Goal: Task Accomplishment & Management: Manage account settings

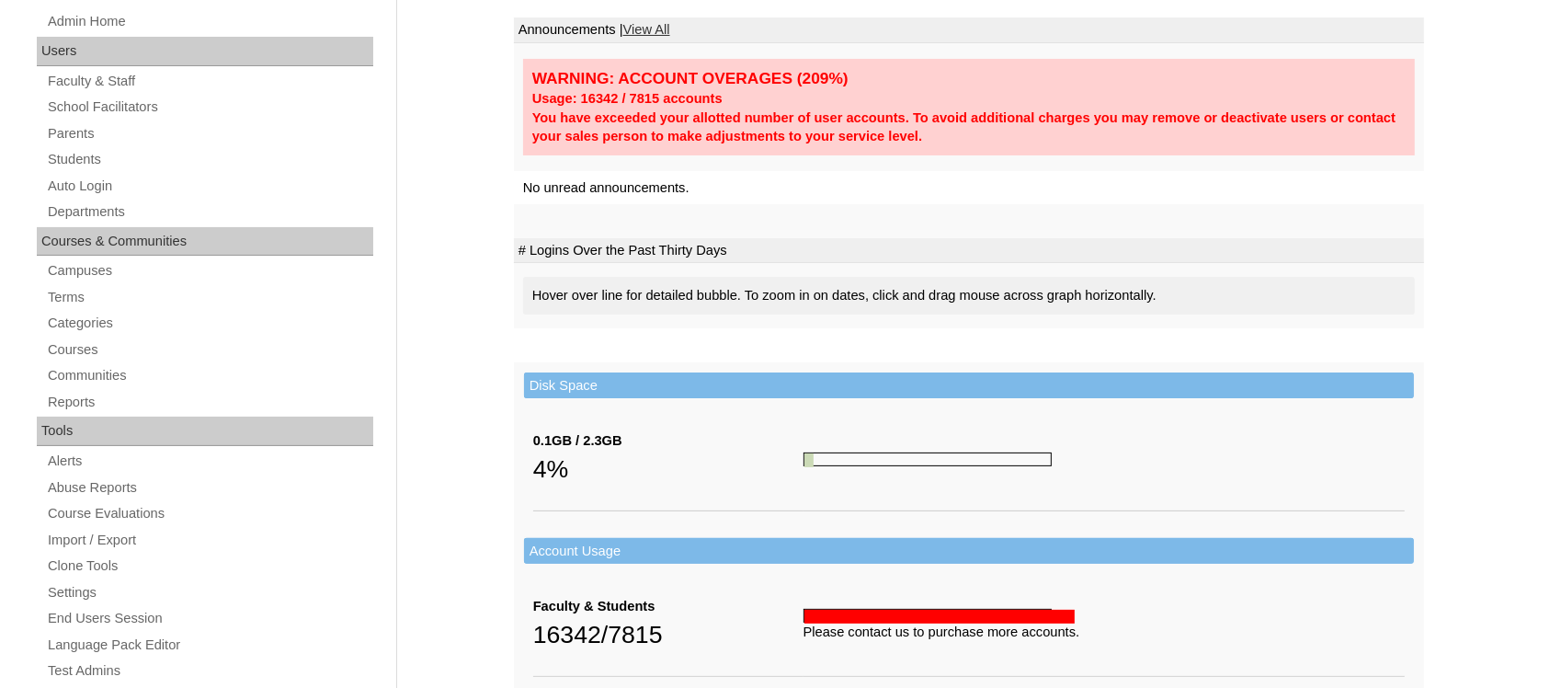
scroll to position [259, 0]
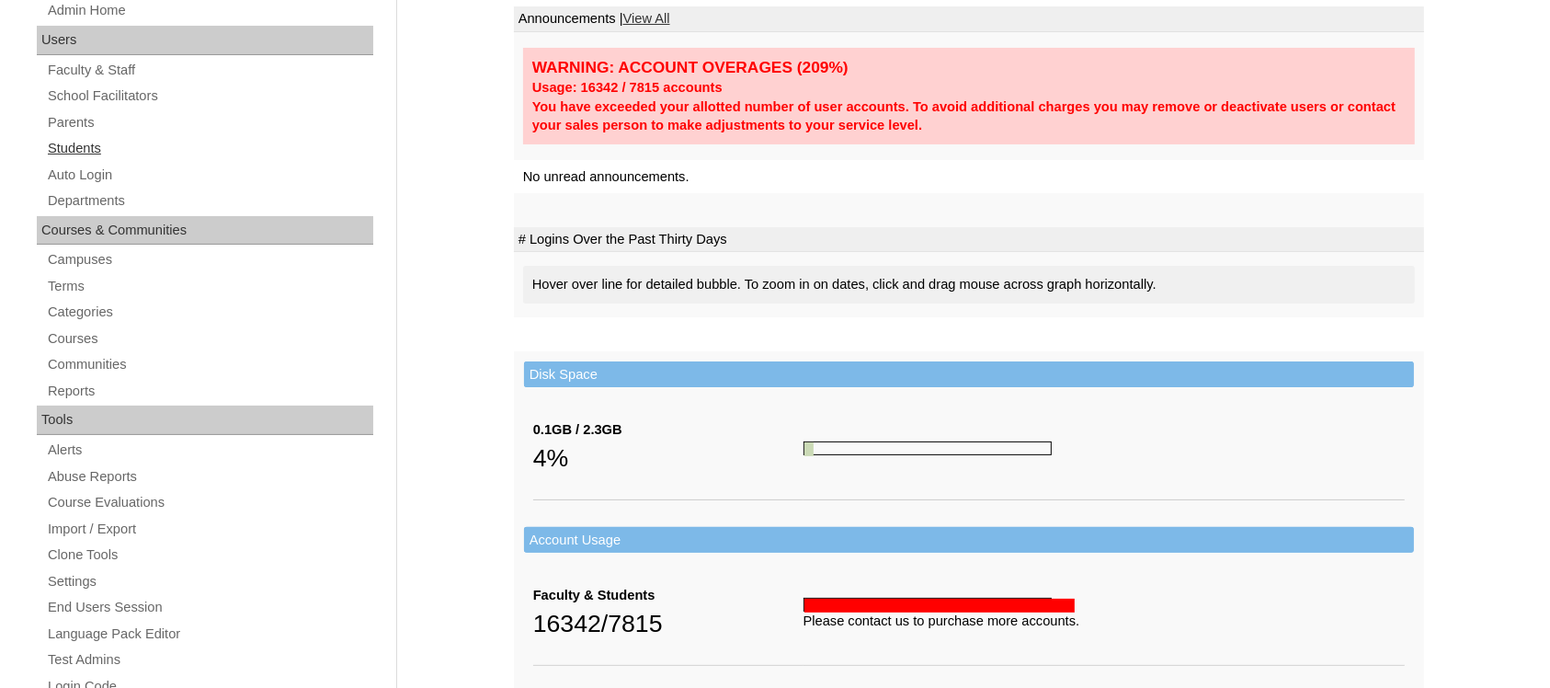
click at [65, 139] on link "Students" at bounding box center [209, 148] width 327 height 23
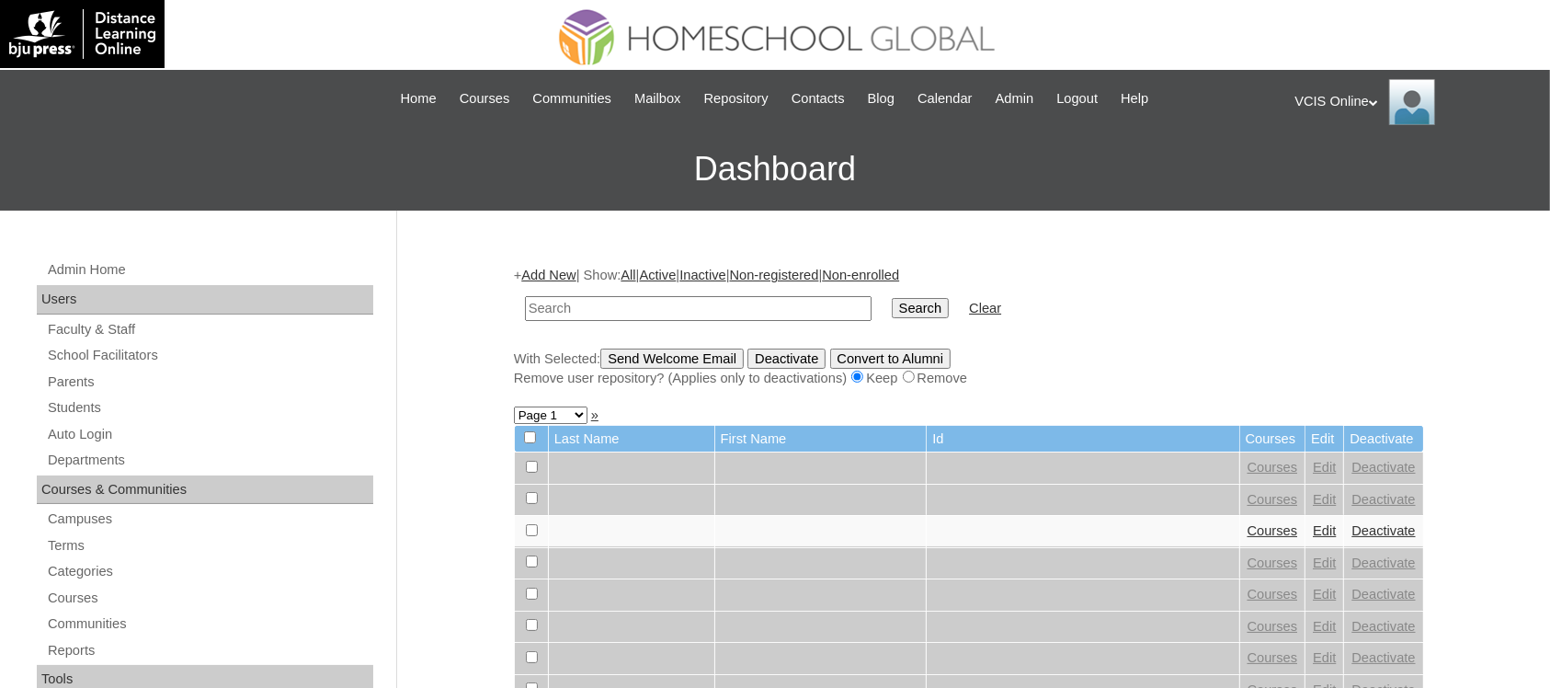
click at [612, 313] on input "text" at bounding box center [698, 308] width 347 height 25
type input "Gojo"
click at [892, 298] on input "Search" at bounding box center [920, 308] width 57 height 20
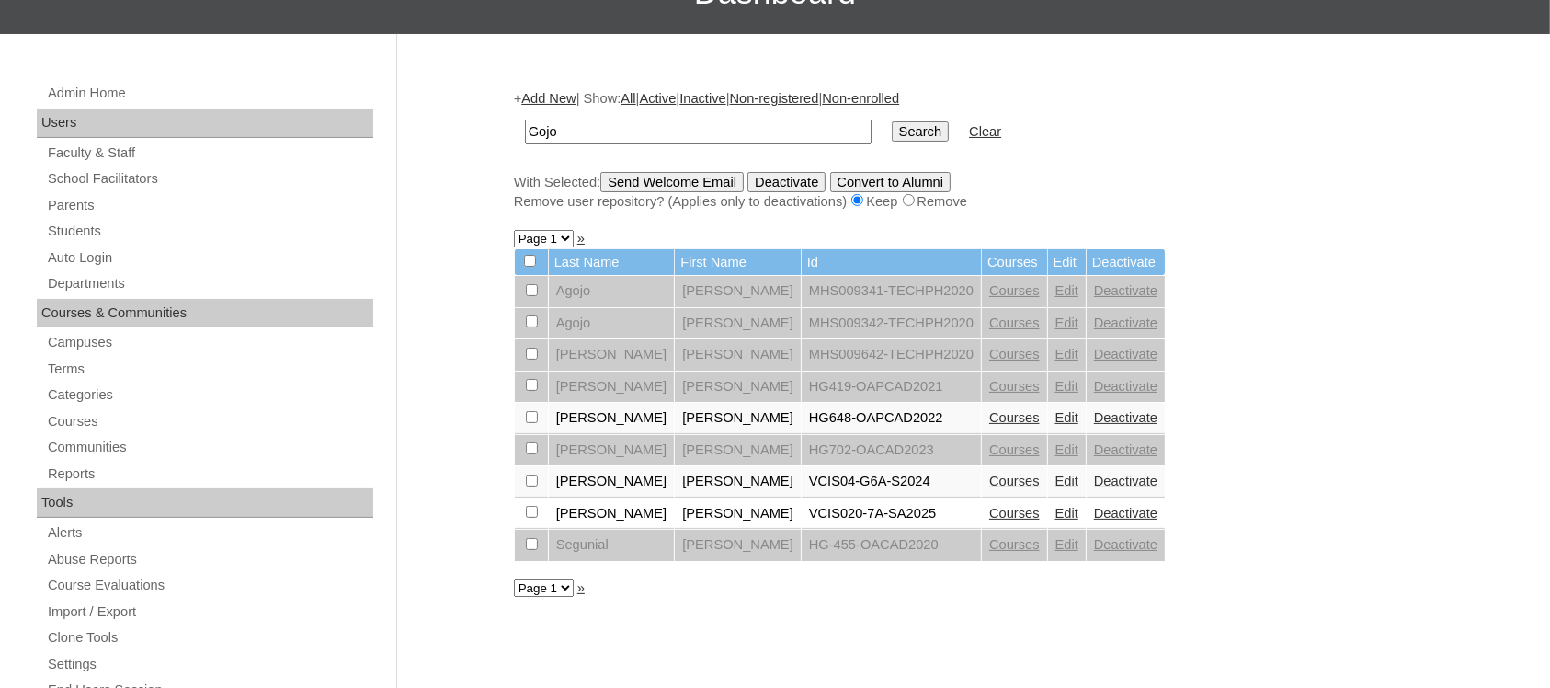
scroll to position [180, 0]
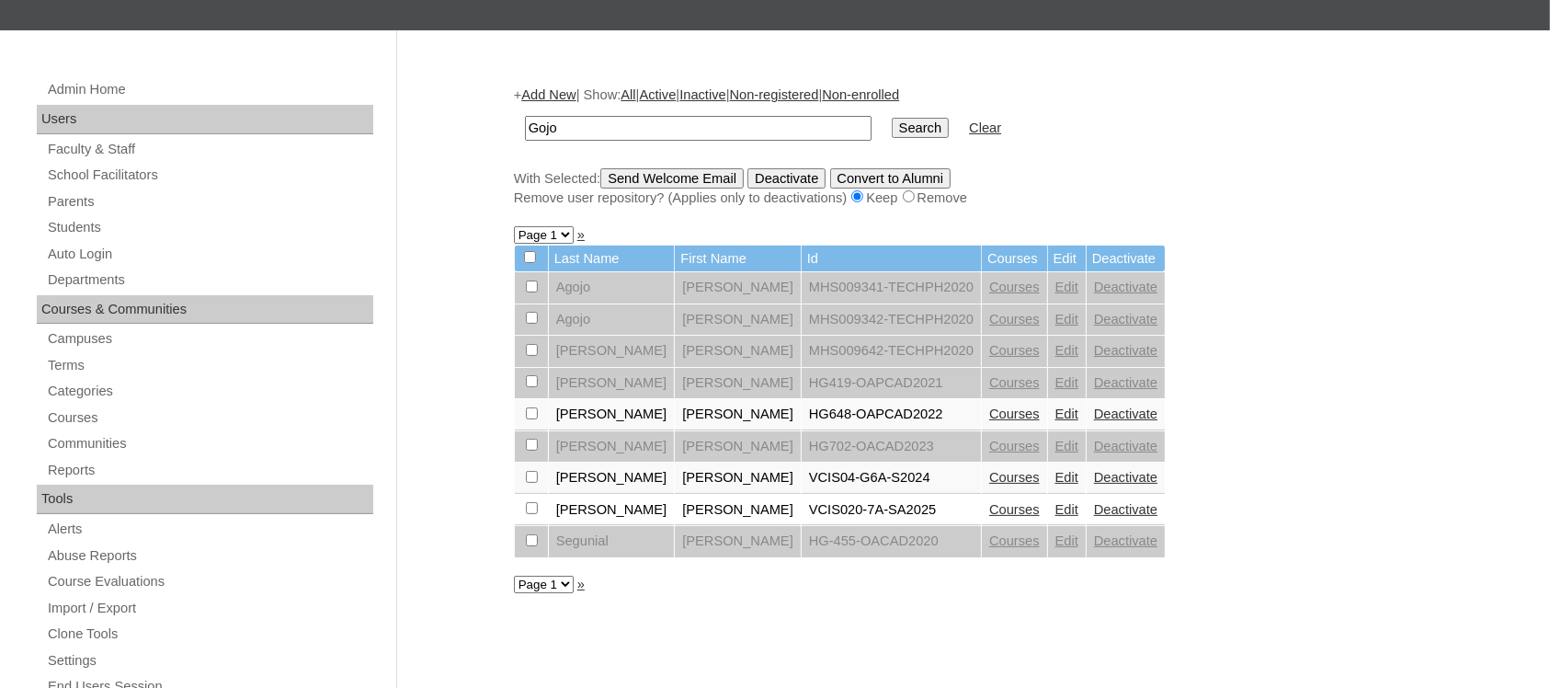
click at [989, 502] on link "Courses" at bounding box center [1014, 509] width 51 height 15
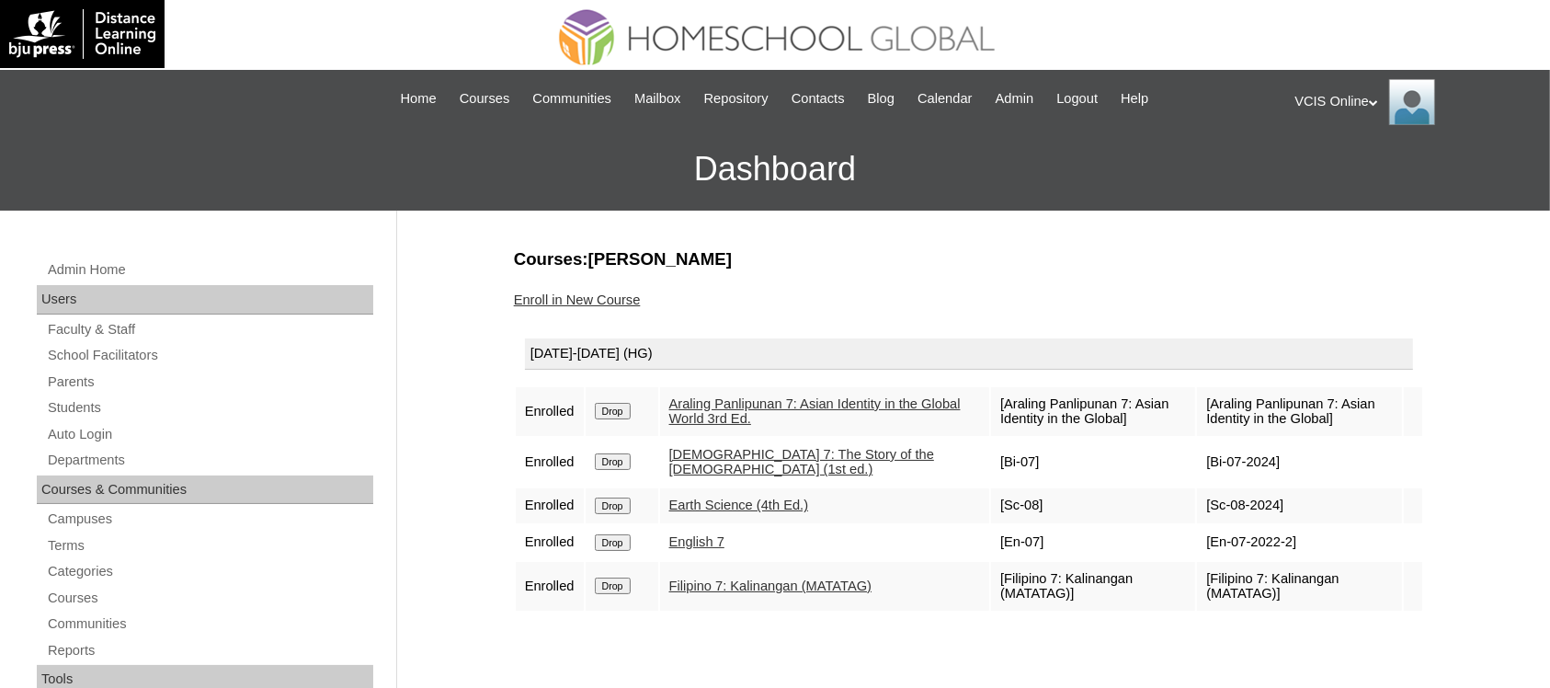
click at [573, 295] on link "Enroll in New Course" at bounding box center [577, 299] width 127 height 15
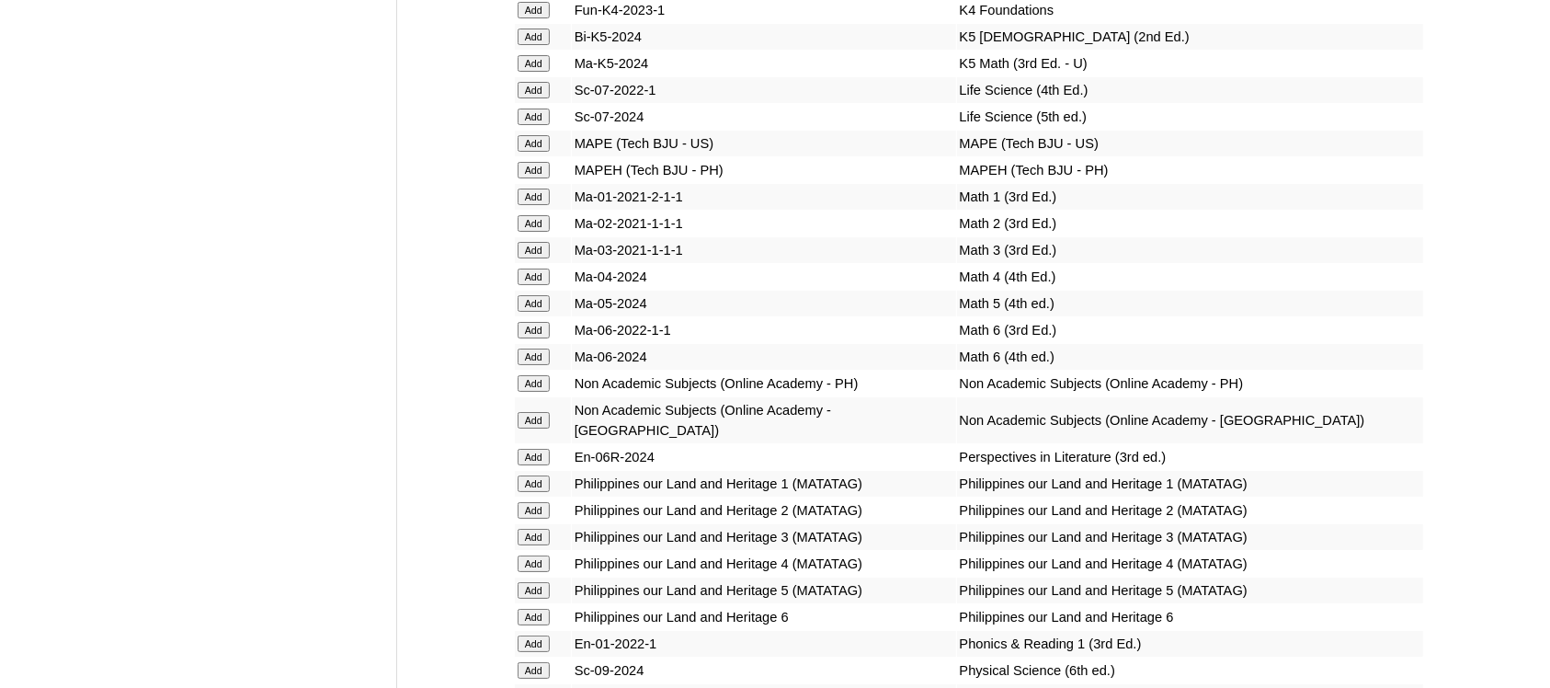
scroll to position [6164, 0]
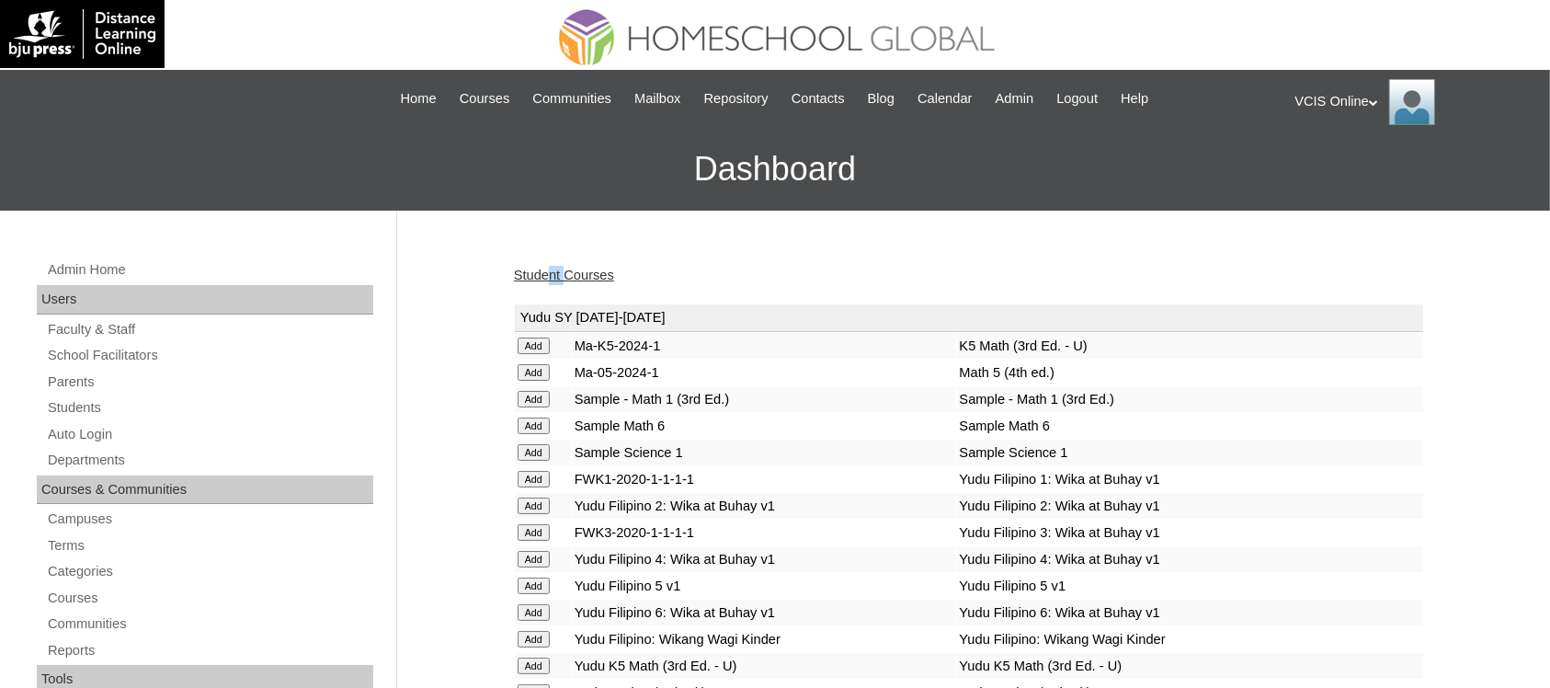
drag, startPoint x: 567, startPoint y: 258, endPoint x: 548, endPoint y: 272, distance: 23.7
click at [548, 272] on link "Student Courses" at bounding box center [564, 274] width 100 height 15
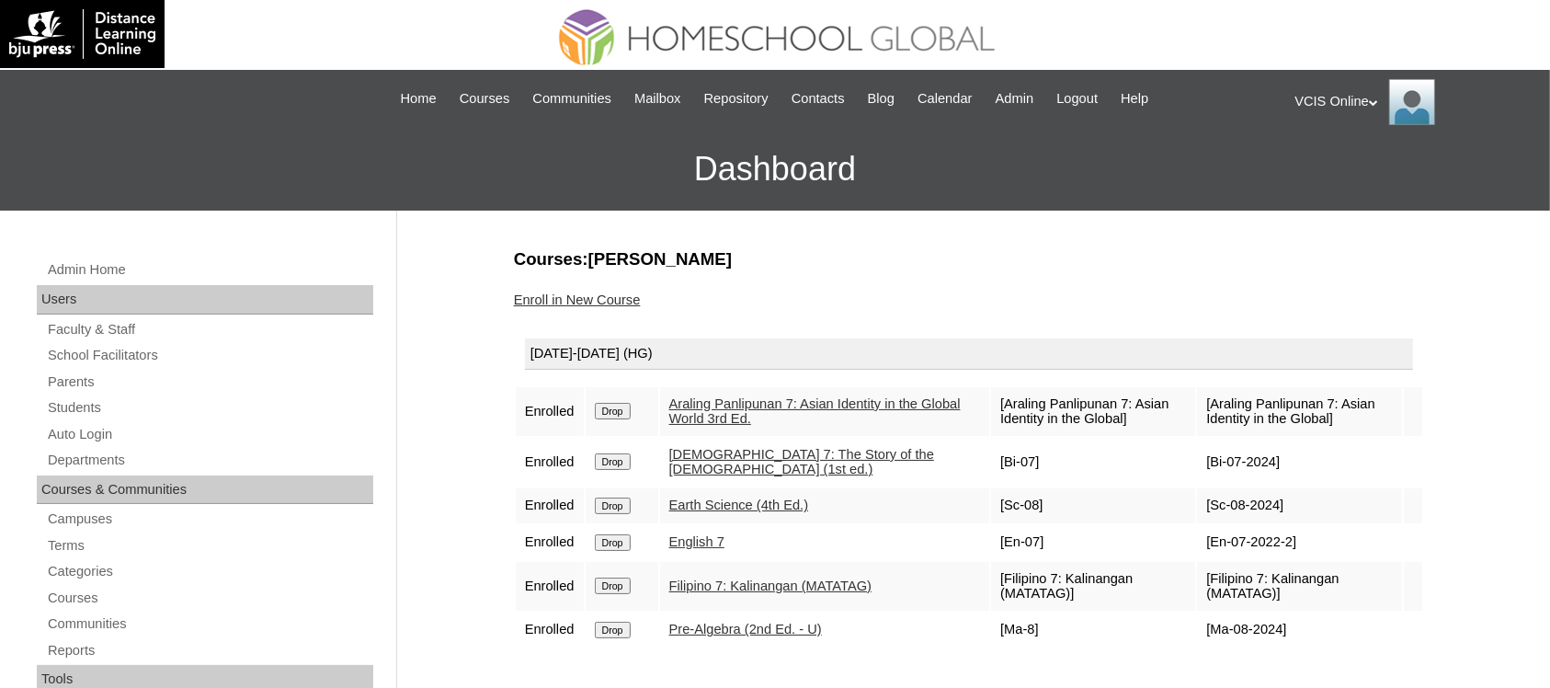
click at [1322, 102] on div "VCIS Online My Profile My Settings Logout" at bounding box center [1412, 102] width 237 height 46
click at [97, 412] on link "Students" at bounding box center [209, 407] width 327 height 23
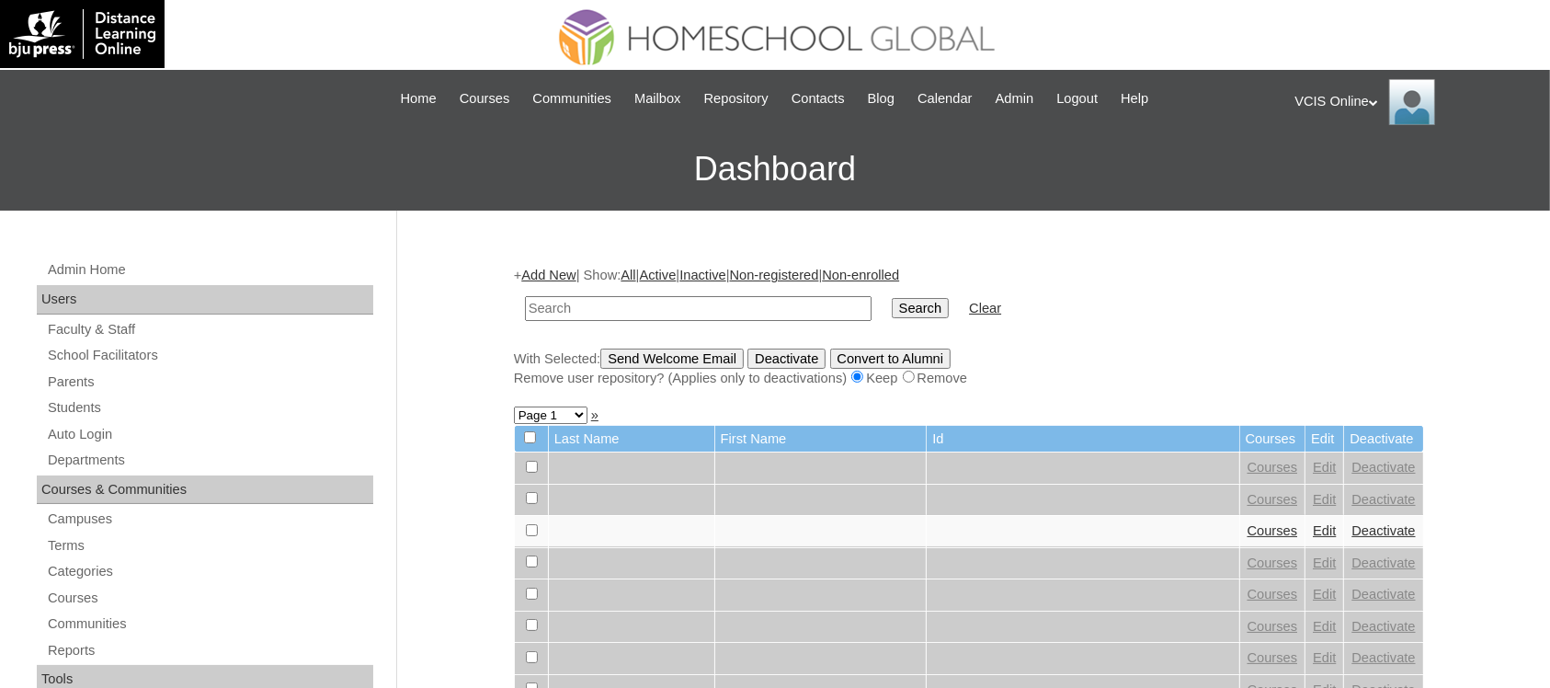
click at [596, 296] on input "text" at bounding box center [698, 308] width 347 height 25
type input "Rovero"
click at [892, 298] on input "Search" at bounding box center [920, 308] width 57 height 20
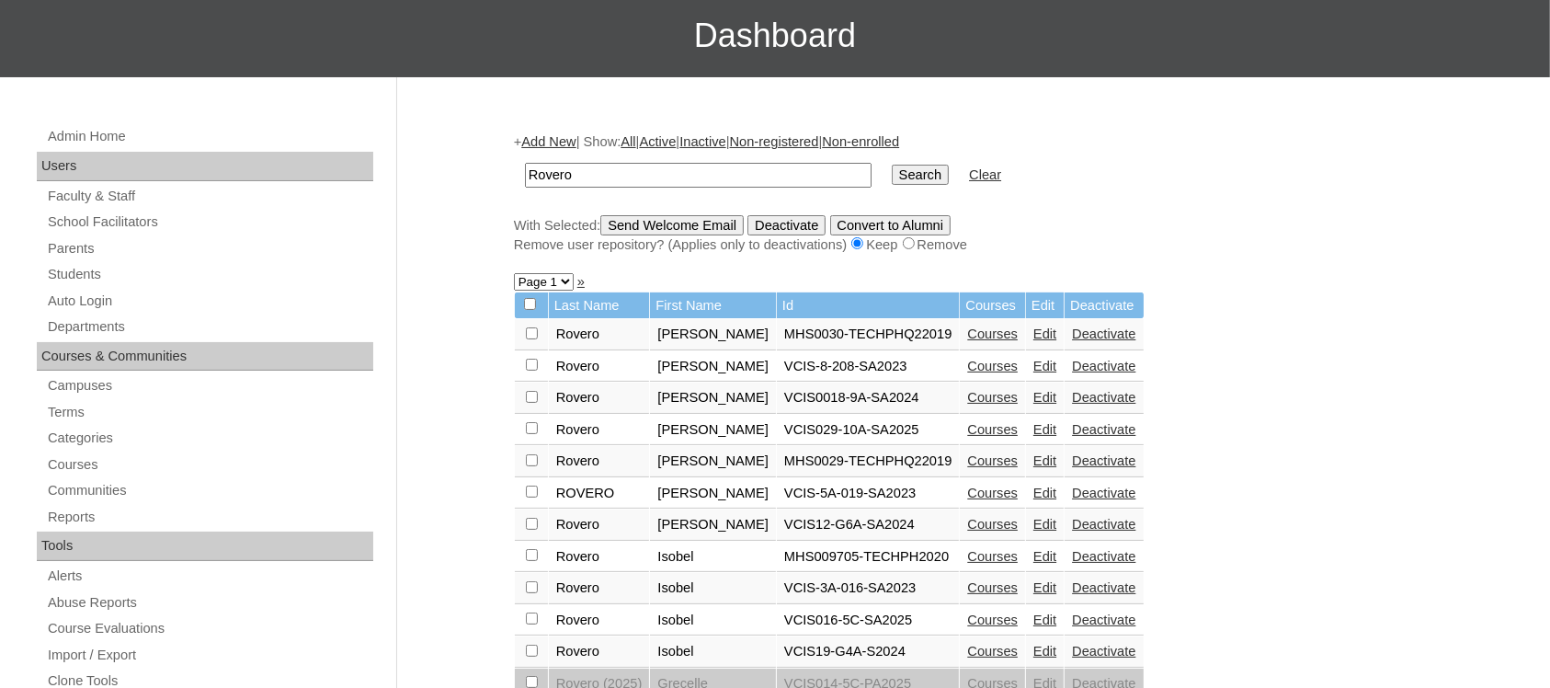
scroll to position [134, 0]
click at [967, 611] on link "Courses" at bounding box center [992, 618] width 51 height 15
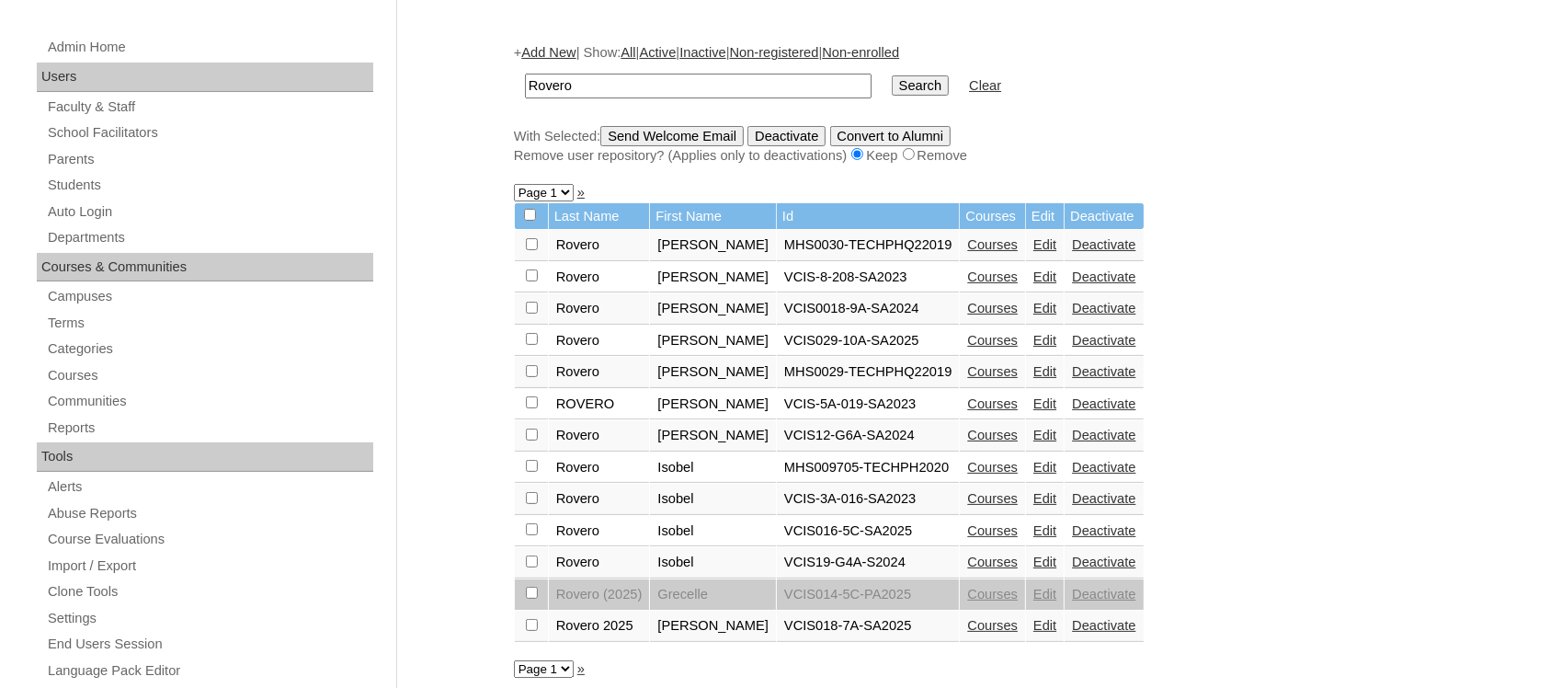
scroll to position [223, 0]
click at [967, 617] on link "Courses" at bounding box center [992, 624] width 51 height 15
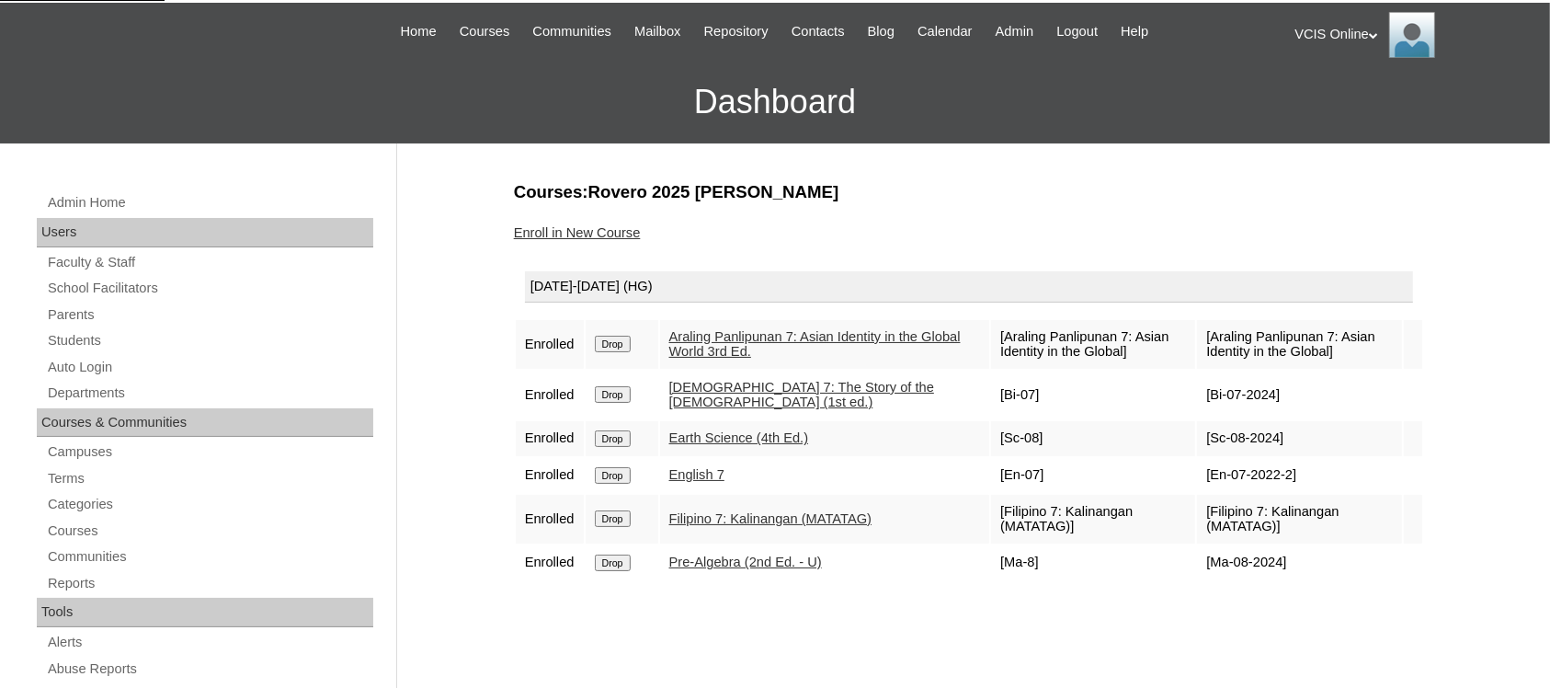
scroll to position [69, 0]
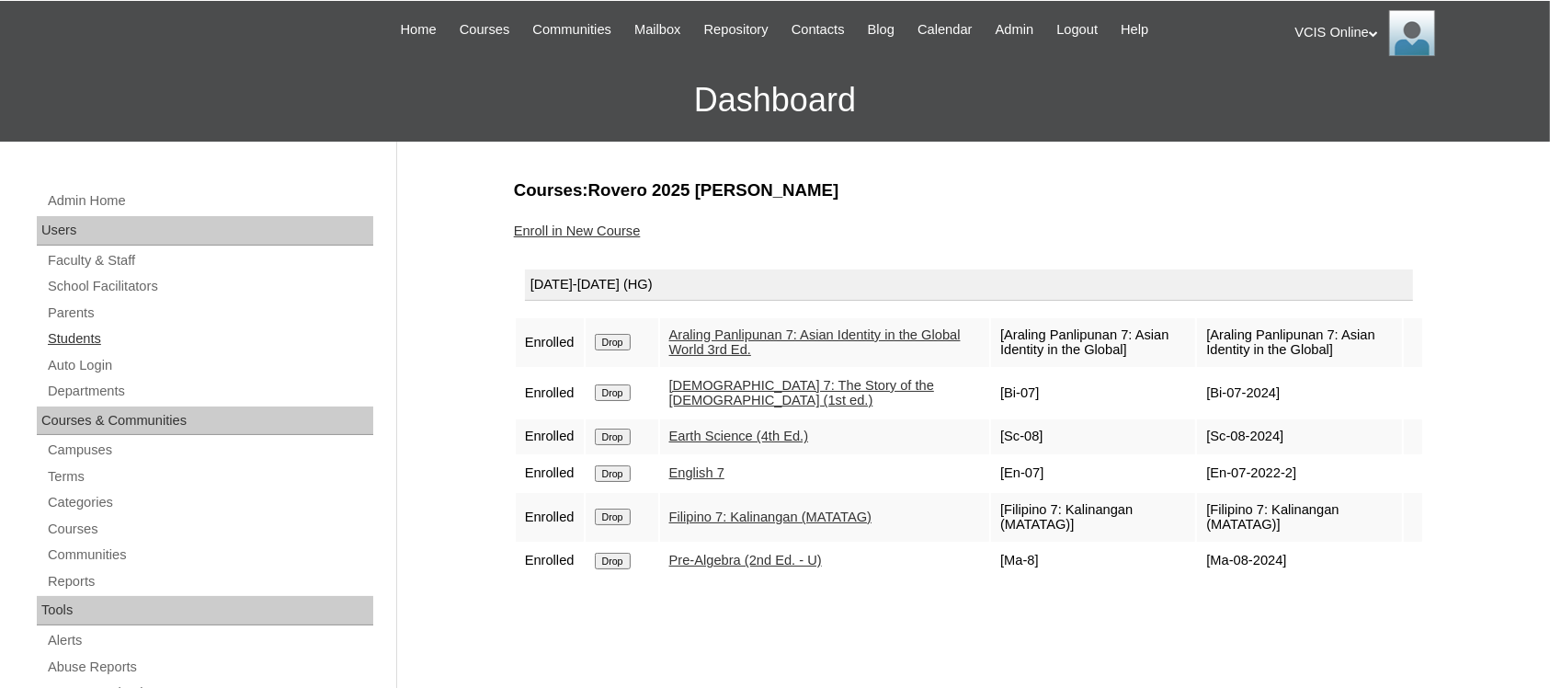
click at [67, 327] on link "Students" at bounding box center [209, 338] width 327 height 23
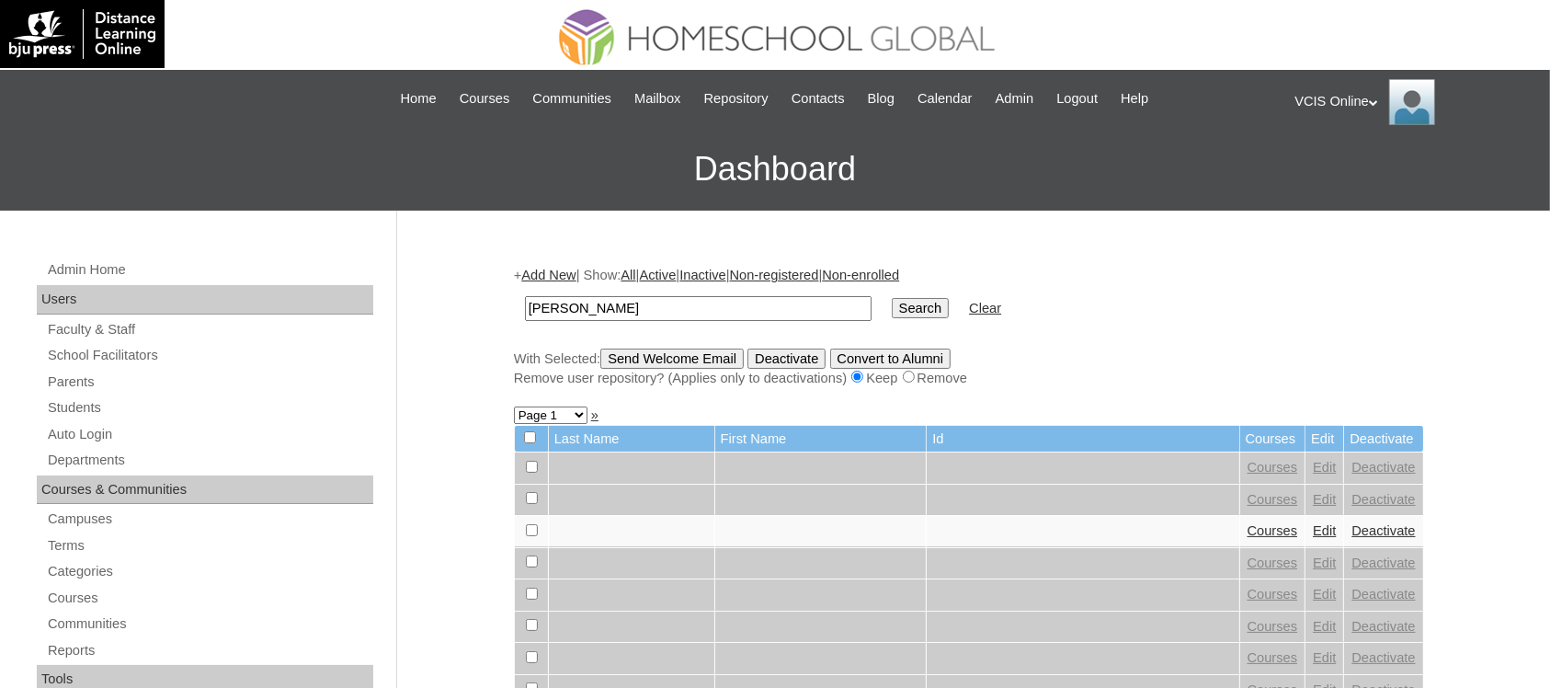
type input "[PERSON_NAME]"
click at [892, 298] on input "Search" at bounding box center [920, 308] width 57 height 20
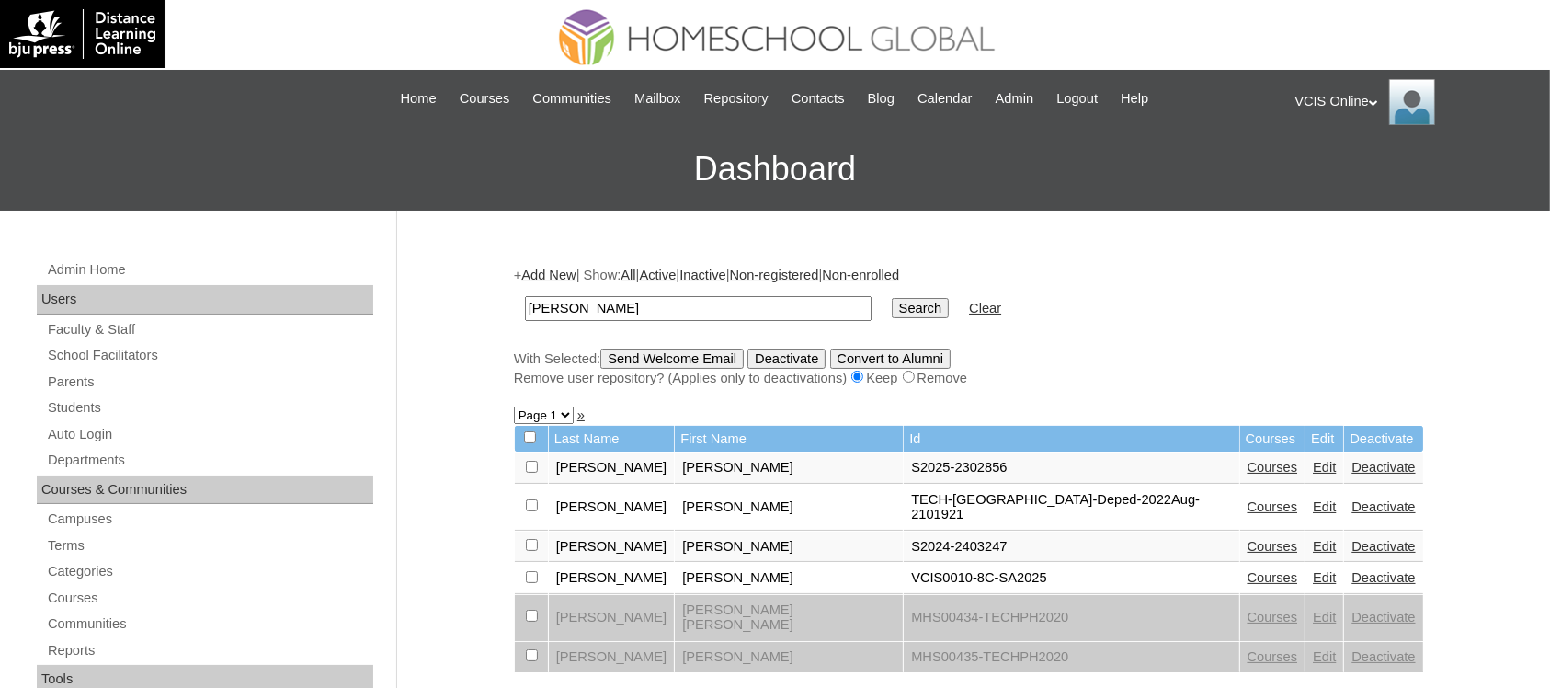
click at [1313, 570] on link "Edit" at bounding box center [1324, 577] width 23 height 15
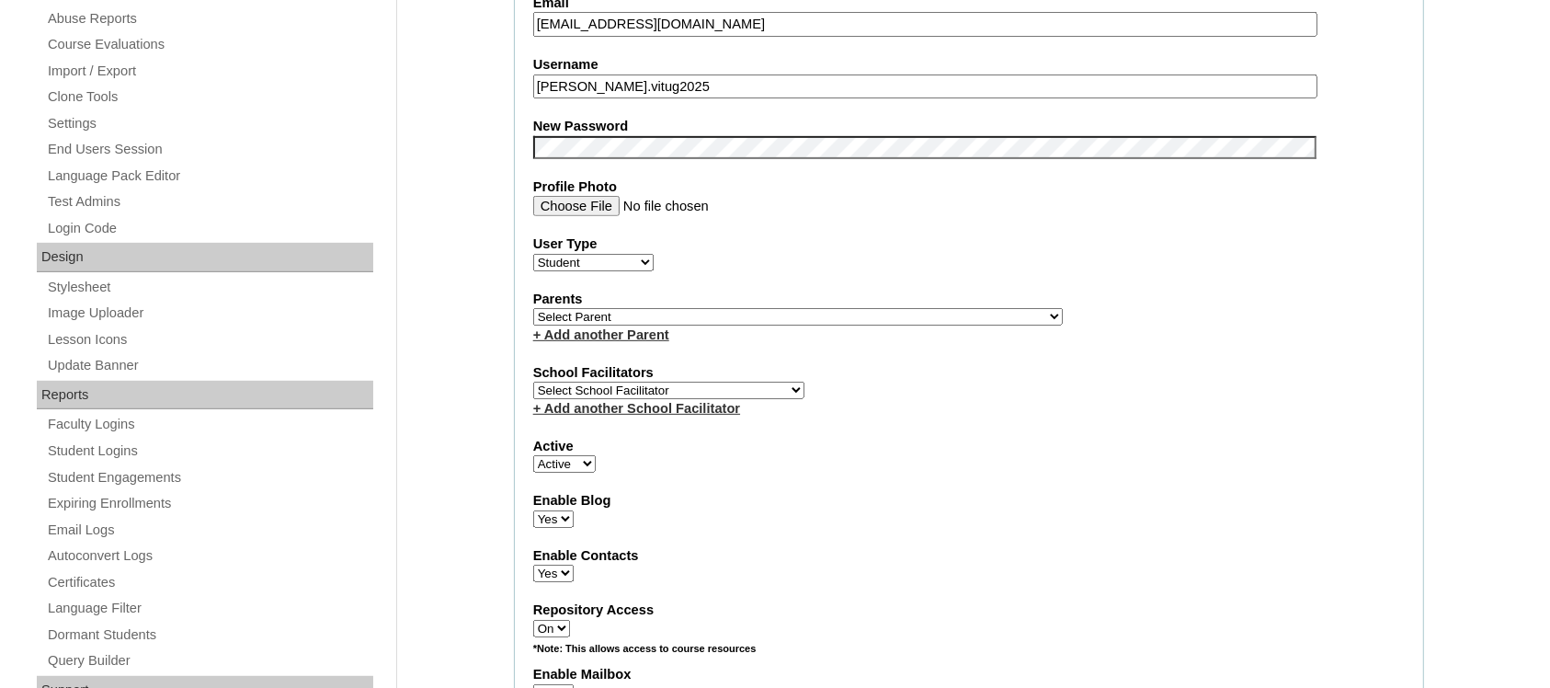
scroll to position [735, 0]
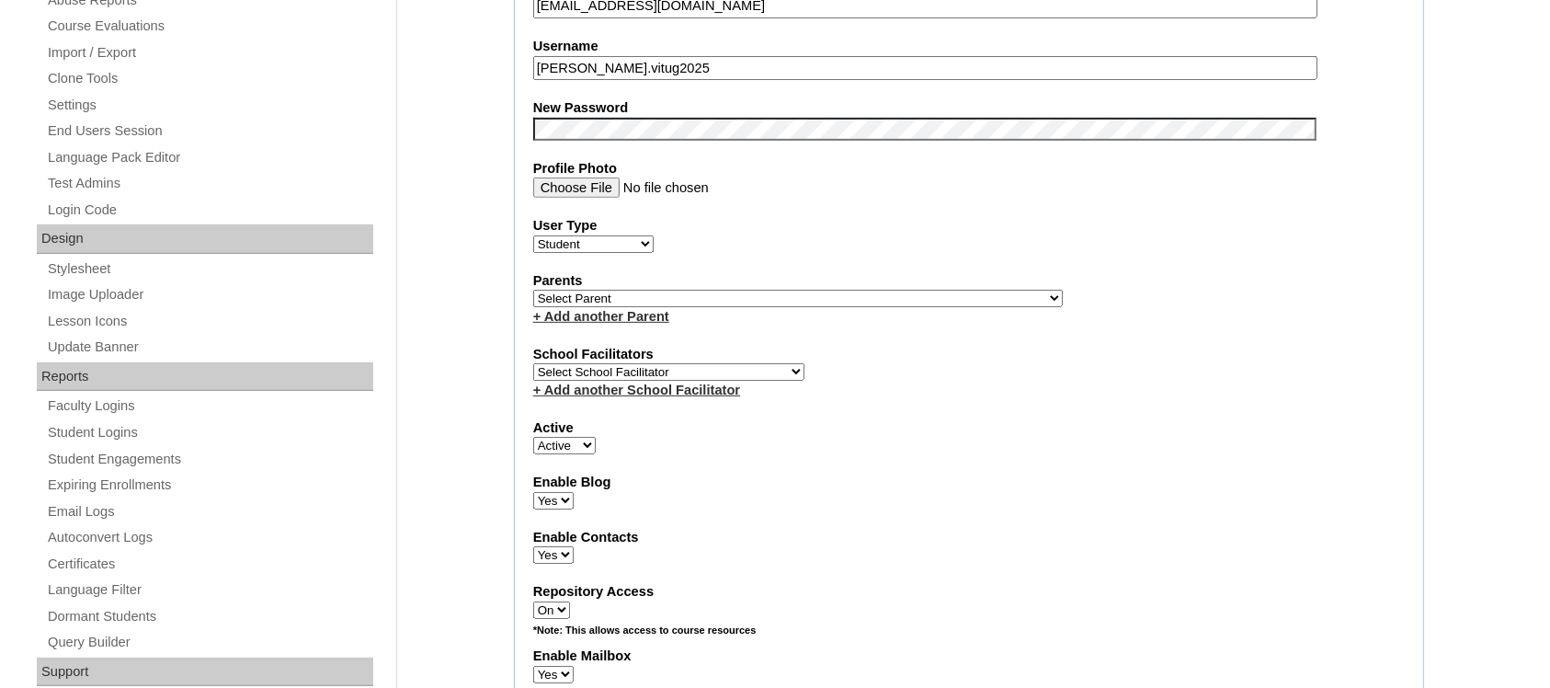
click at [641, 363] on select "Select School Facilitator Norman Añain Ruffa Abadijas Mary Abella Gloryfe Abion…" at bounding box center [668, 371] width 271 height 17
select select "39294"
click at [533, 363] on select "Select School Facilitator Norman Añain Ruffa Abadijas Mary Abella Gloryfe Abion…" at bounding box center [668, 371] width 271 height 17
click at [690, 290] on select "Select Parent , , , , , , , , , , , , , , , , , , , , , , , , , , , , , , , , ,…" at bounding box center [797, 298] width 529 height 17
select select "36454"
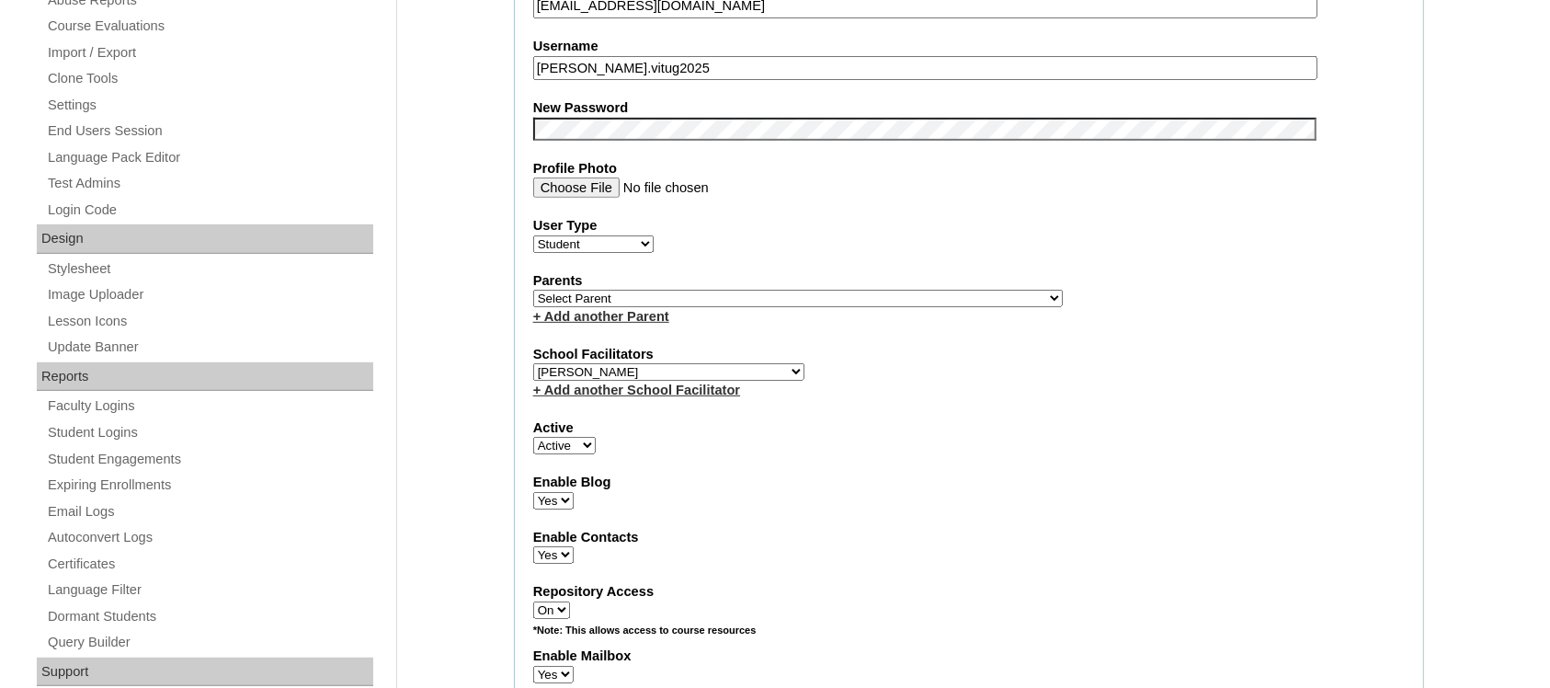
click at [533, 290] on select "Select Parent , , , , , , , , , , , , , , , , , , , , , , , , , , , , , , , , ,…" at bounding box center [797, 298] width 529 height 17
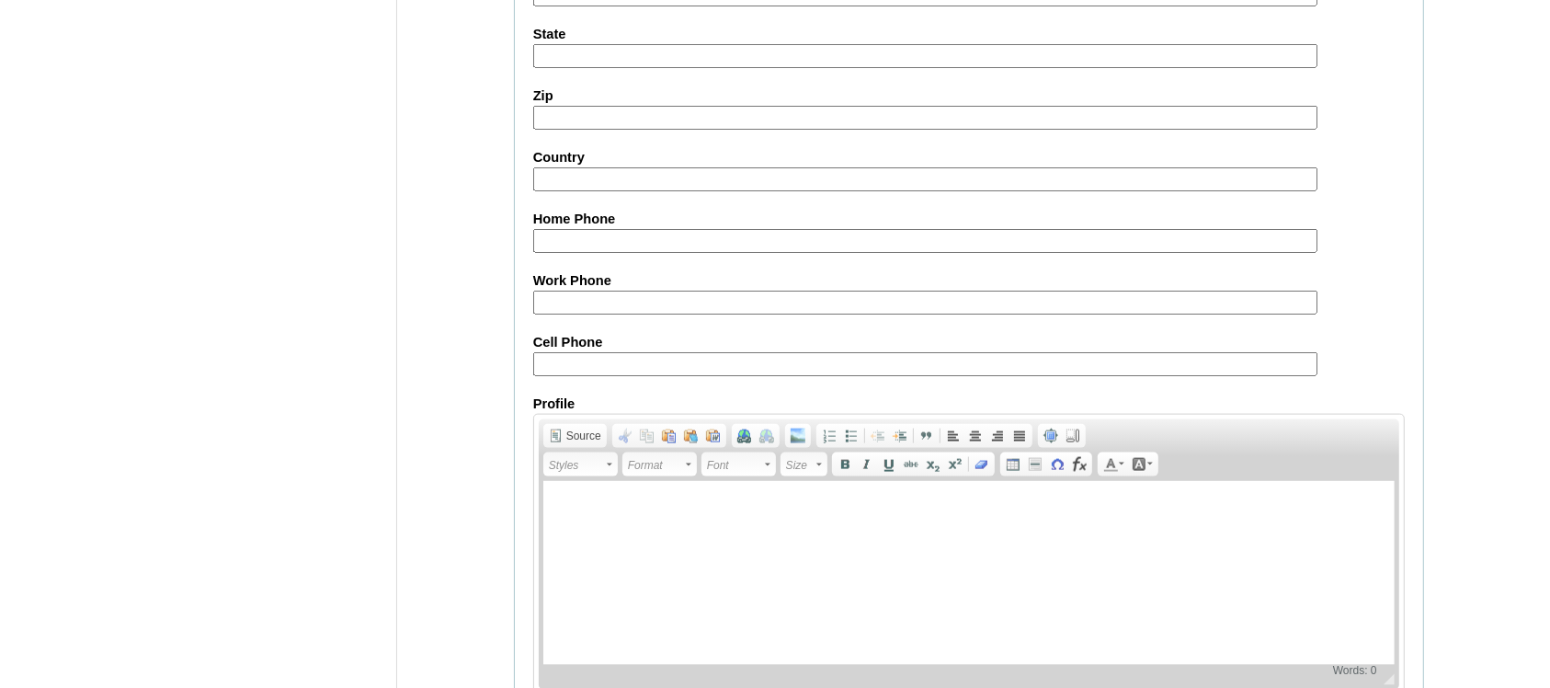
scroll to position [2055, 0]
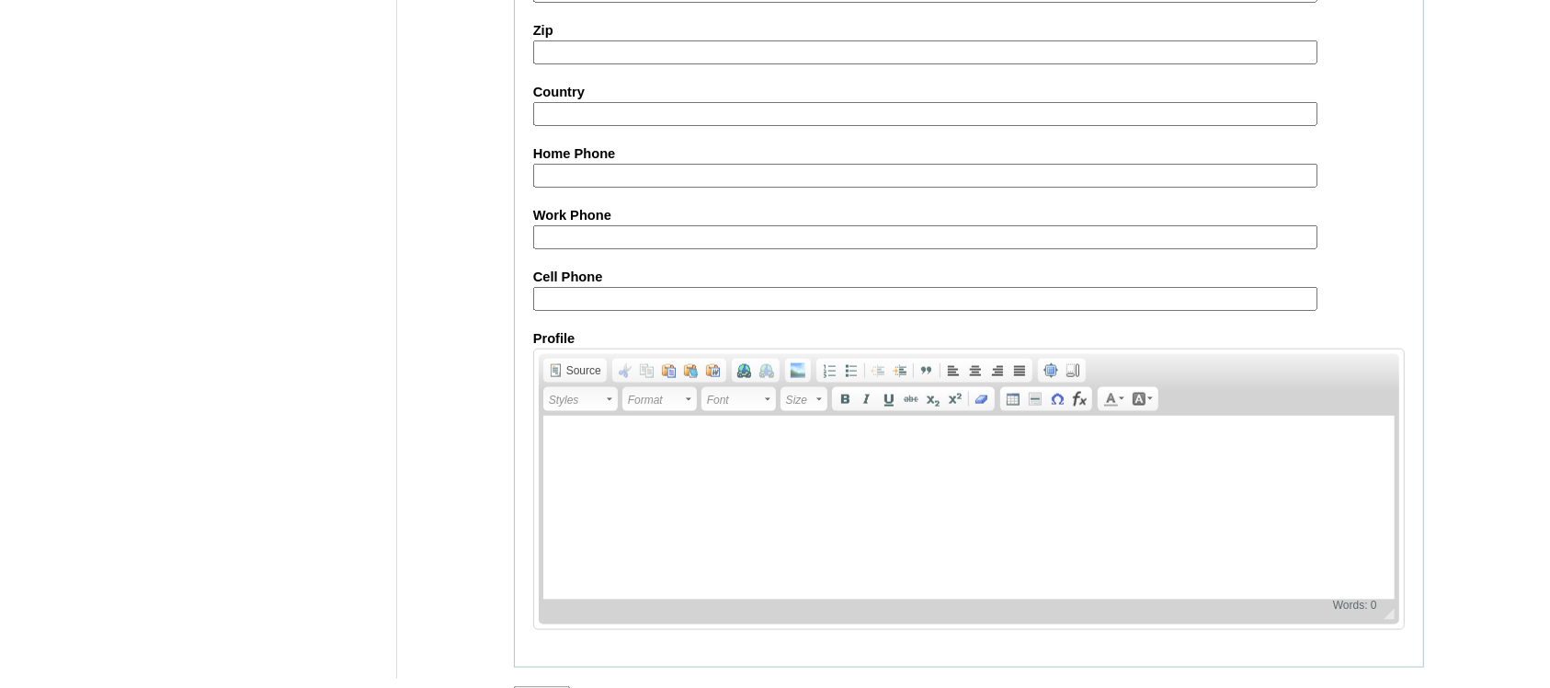
click at [549, 686] on input "Submit" at bounding box center [542, 696] width 57 height 20
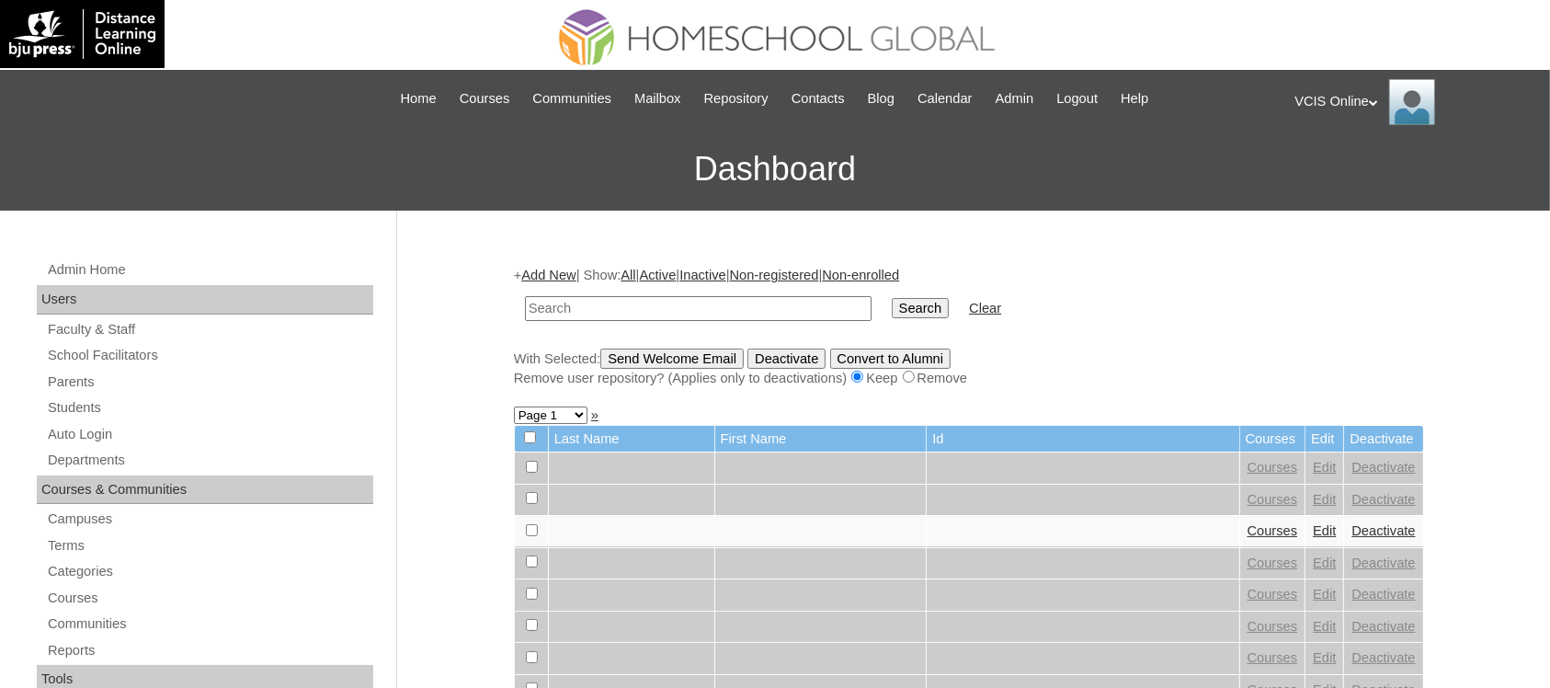
paste input "VCIS0010-8C-PA2025"
type input "VCIS0010-8C-PA2025"
click at [892, 298] on input "Search" at bounding box center [920, 308] width 57 height 20
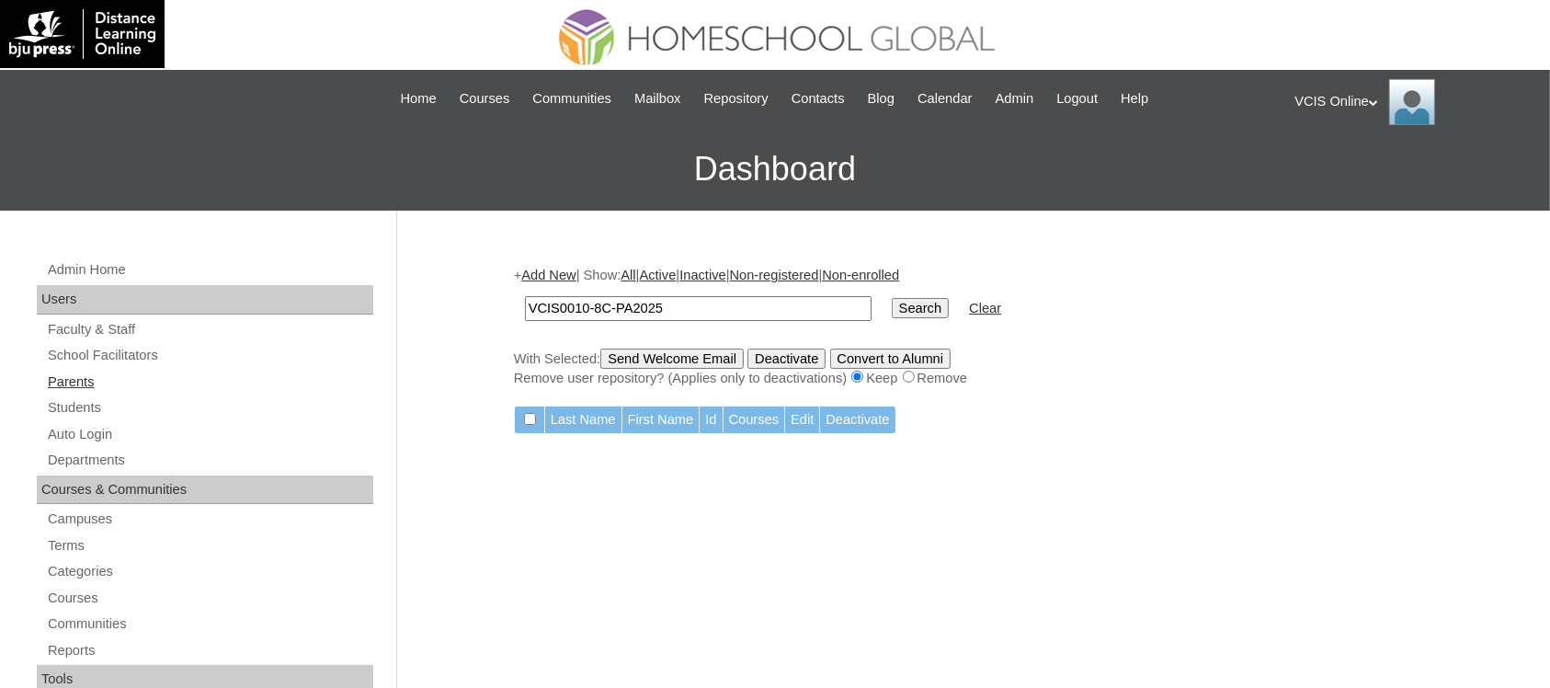
click at [74, 370] on link "Parents" at bounding box center [209, 381] width 327 height 23
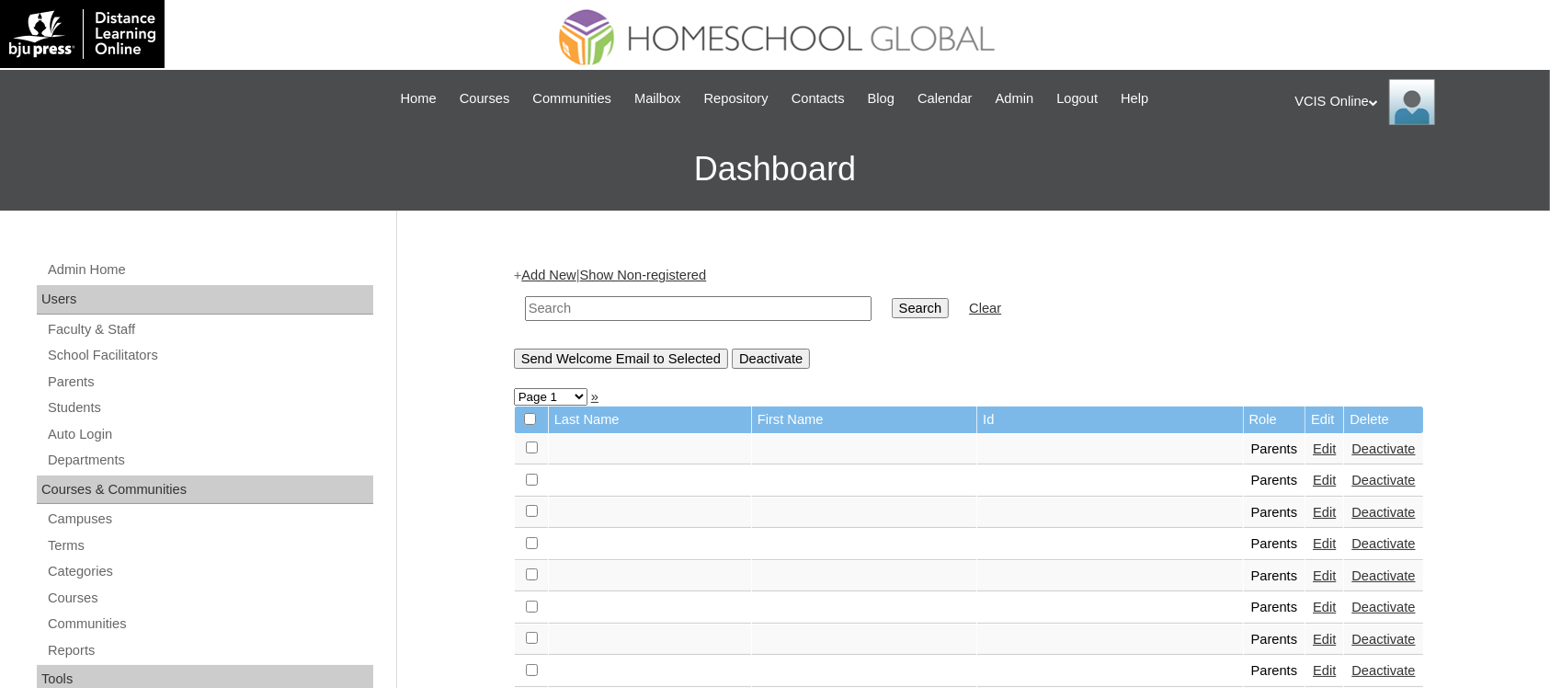
click at [680, 311] on input "text" at bounding box center [698, 308] width 347 height 25
paste input "VCIS0010-8C-PA2025"
type input "VCIS0010-8C-PA2025"
click at [892, 298] on input "Search" at bounding box center [920, 308] width 57 height 20
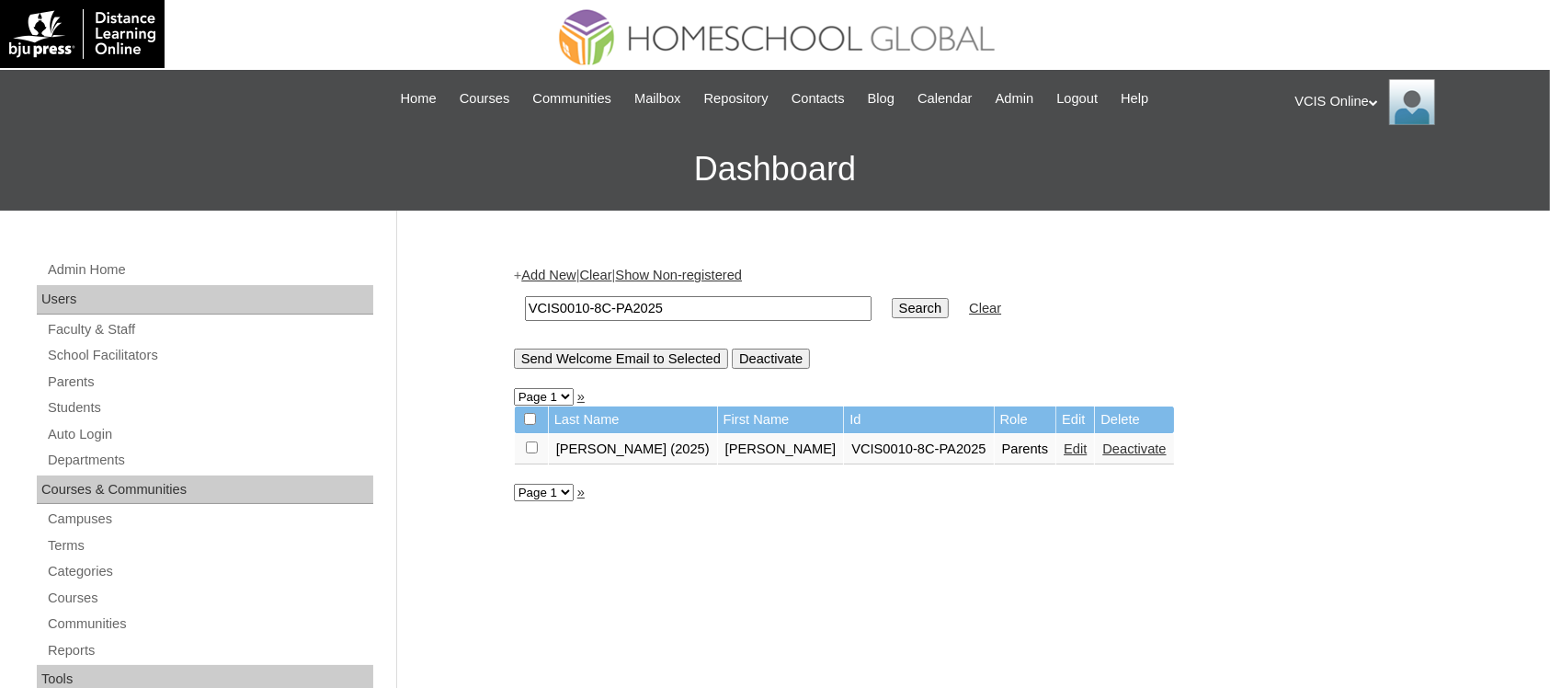
click at [1064, 441] on link "Edit" at bounding box center [1075, 448] width 23 height 15
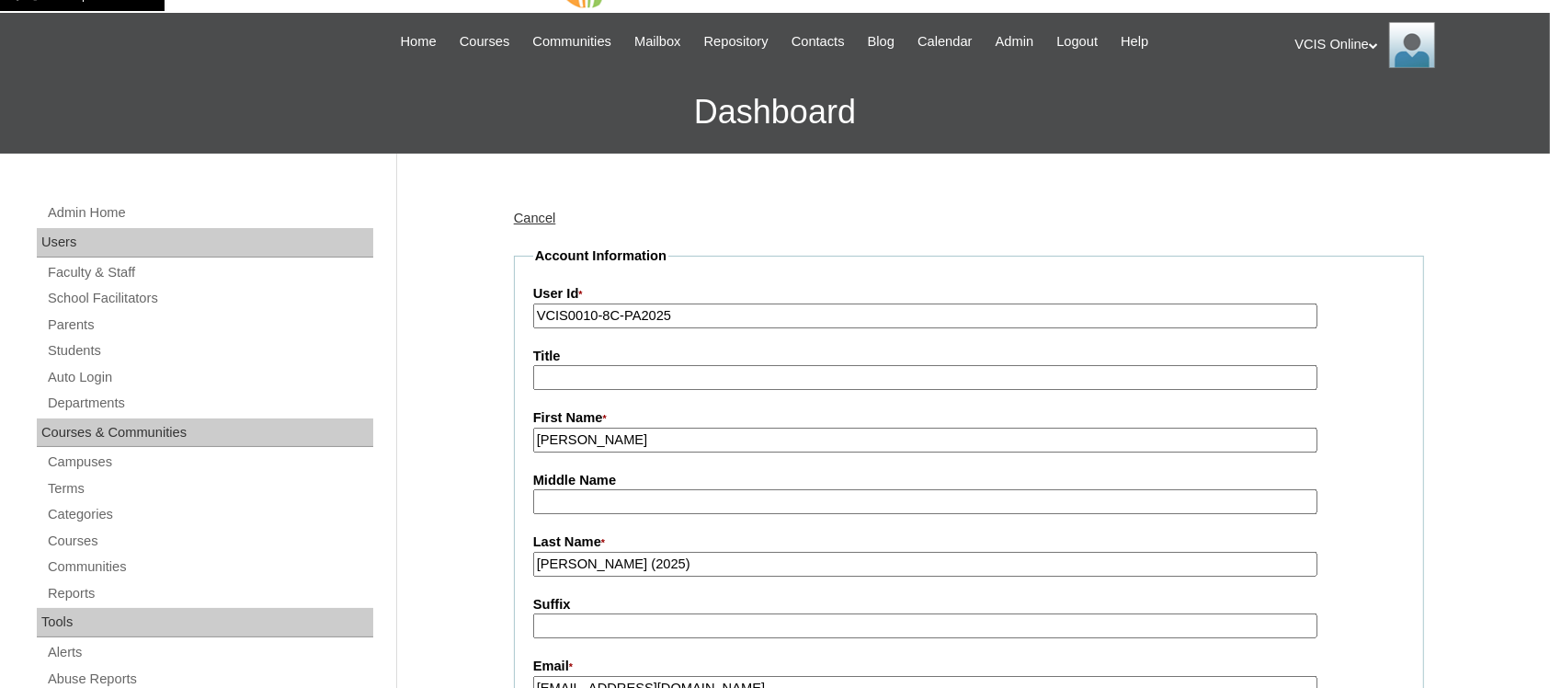
scroll to position [63, 0]
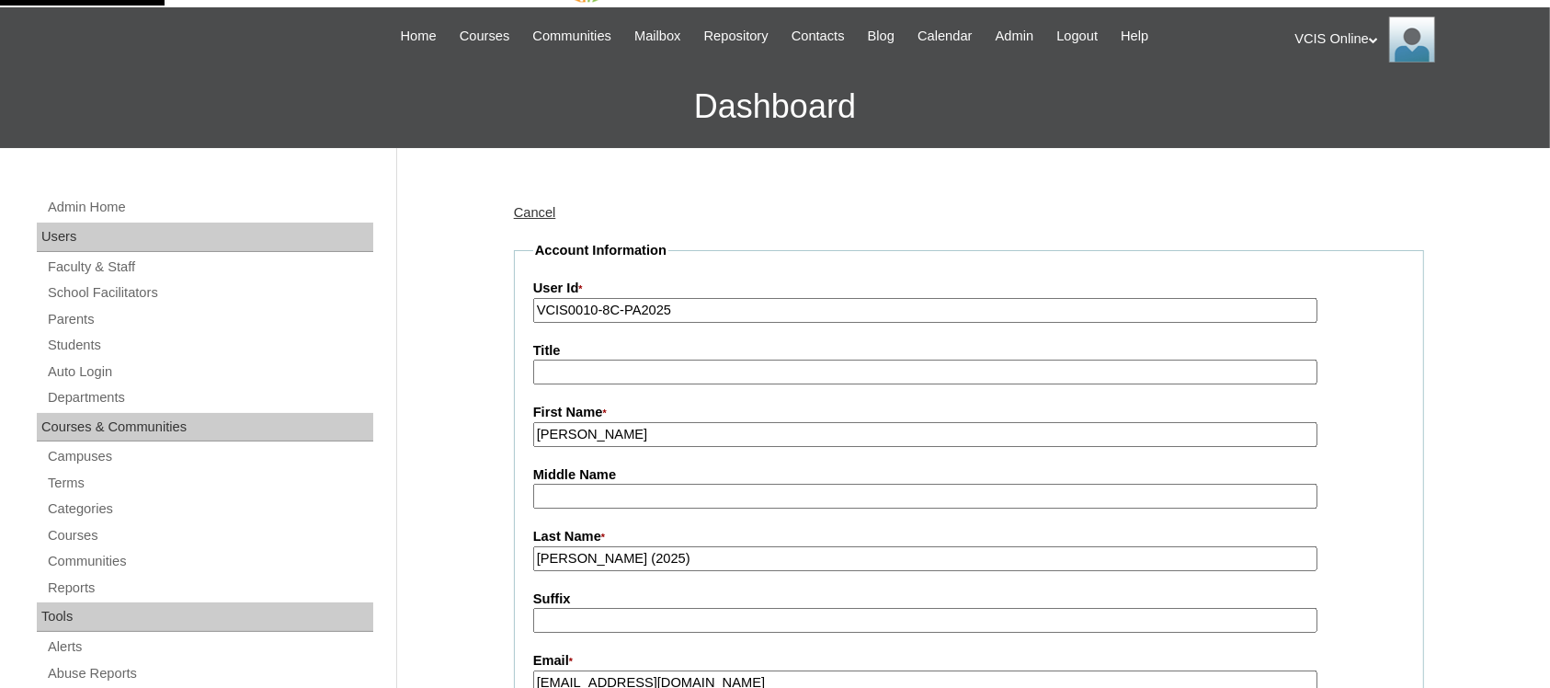
click at [611, 552] on input "[PERSON_NAME] (2025)" at bounding box center [925, 558] width 784 height 25
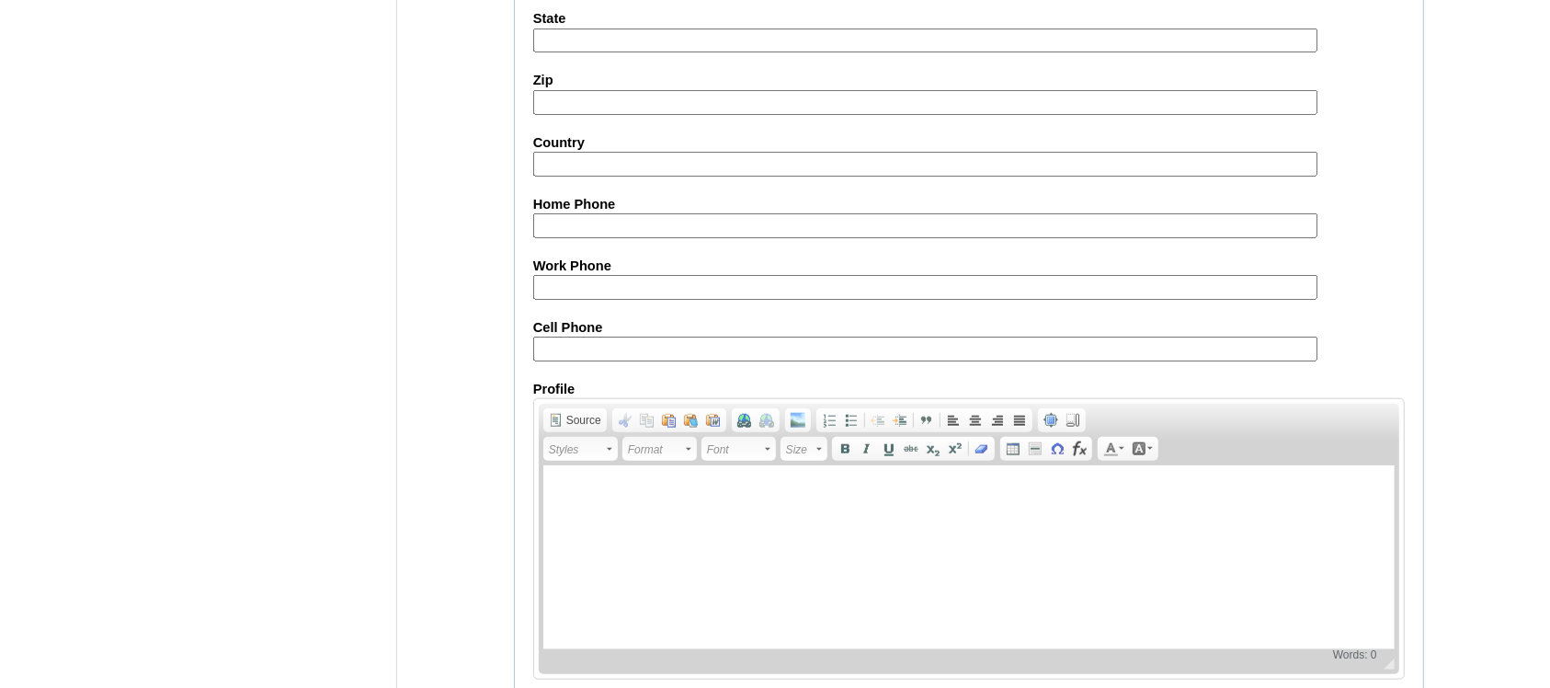
scroll to position [1692, 0]
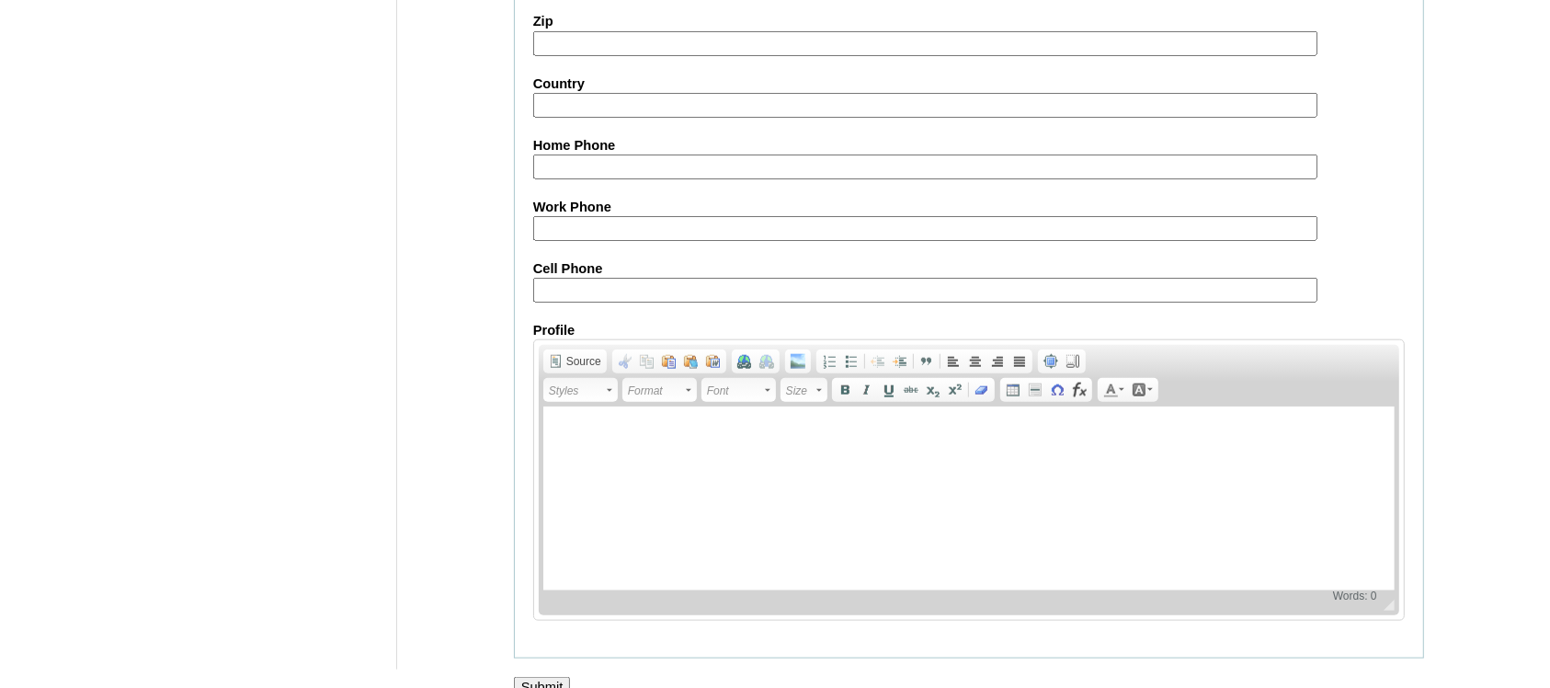
type input "Erguiza-Vitug (2025)"
click at [556, 677] on input "Submit" at bounding box center [542, 687] width 57 height 20
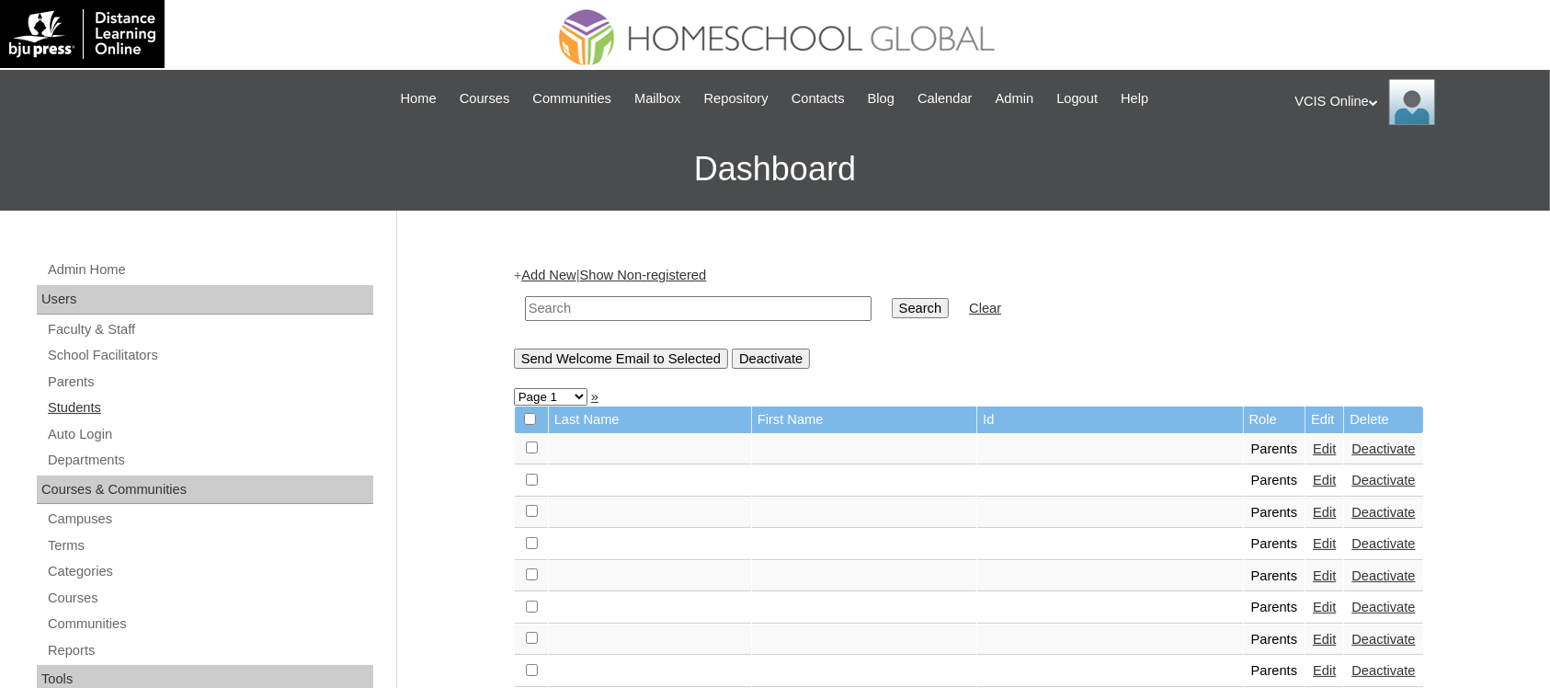
click at [90, 406] on link "Students" at bounding box center [209, 407] width 327 height 23
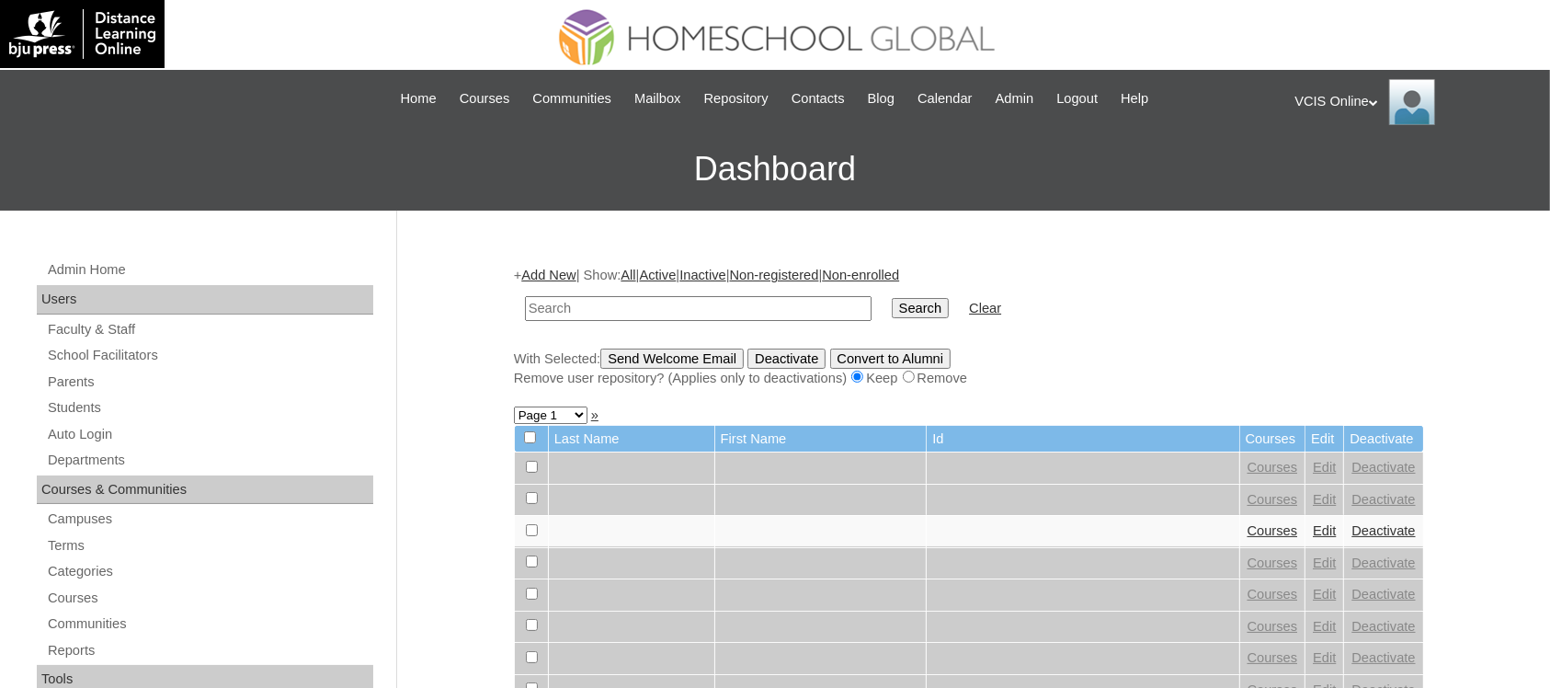
click at [593, 308] on input "text" at bounding box center [698, 308] width 347 height 25
type input "[PERSON_NAME]"
click at [892, 298] on input "Search" at bounding box center [920, 308] width 57 height 20
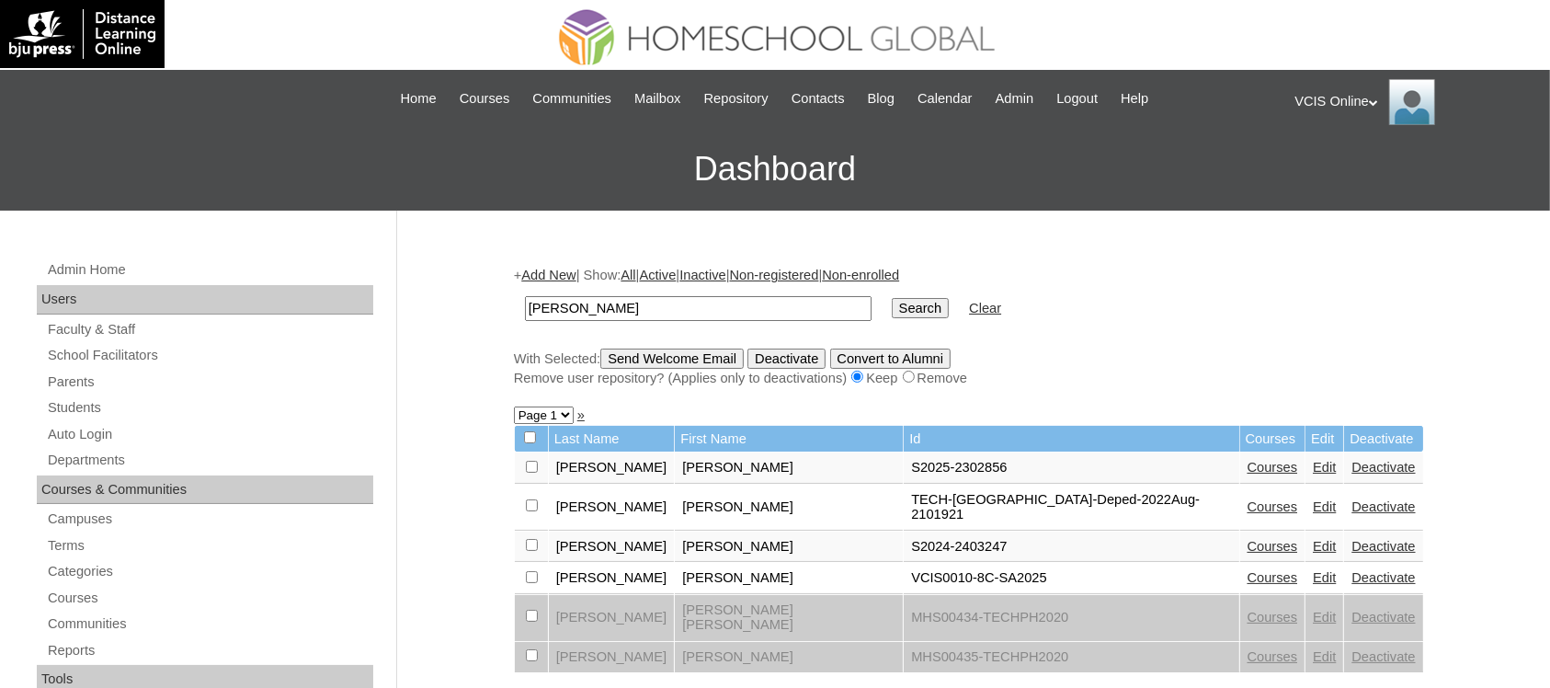
click at [1313, 570] on link "Edit" at bounding box center [1324, 577] width 23 height 15
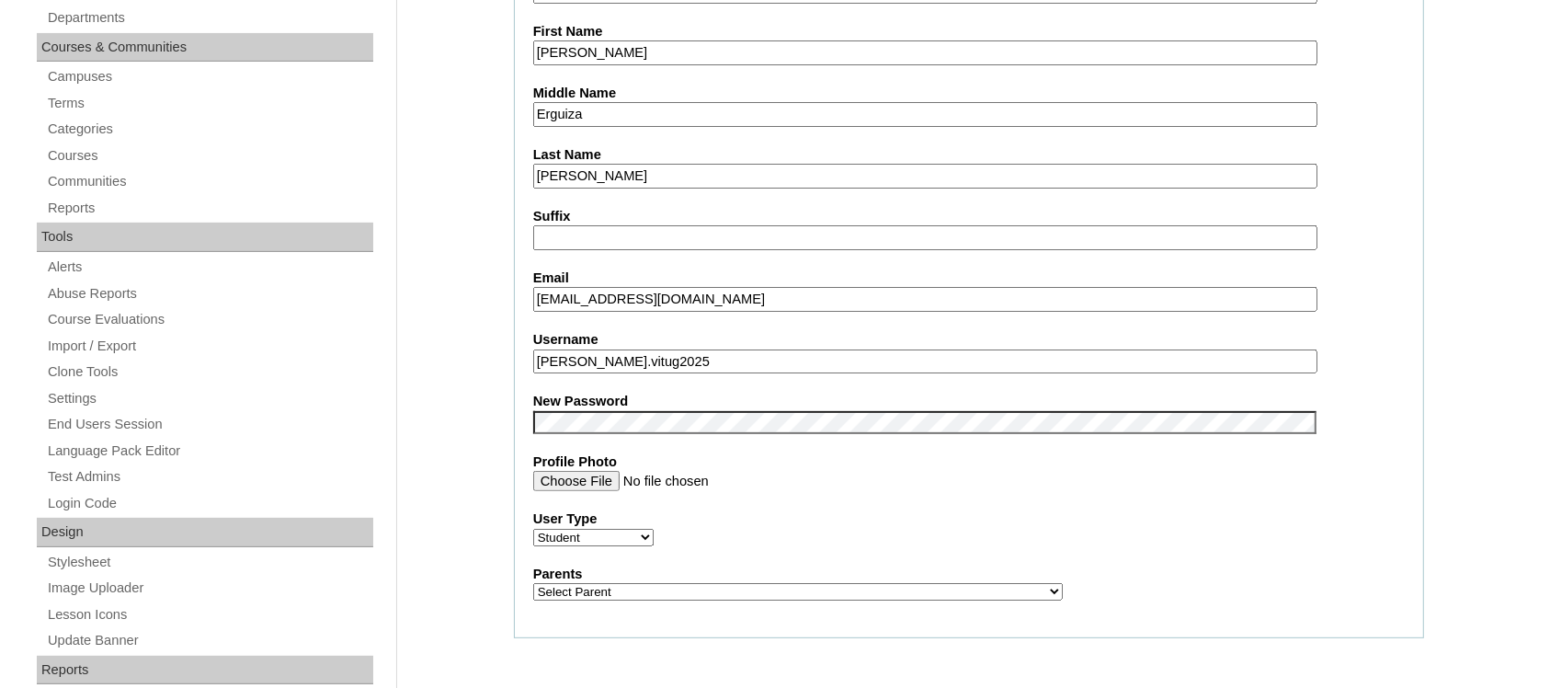
scroll to position [789, 0]
